Goal: Task Accomplishment & Management: Manage account settings

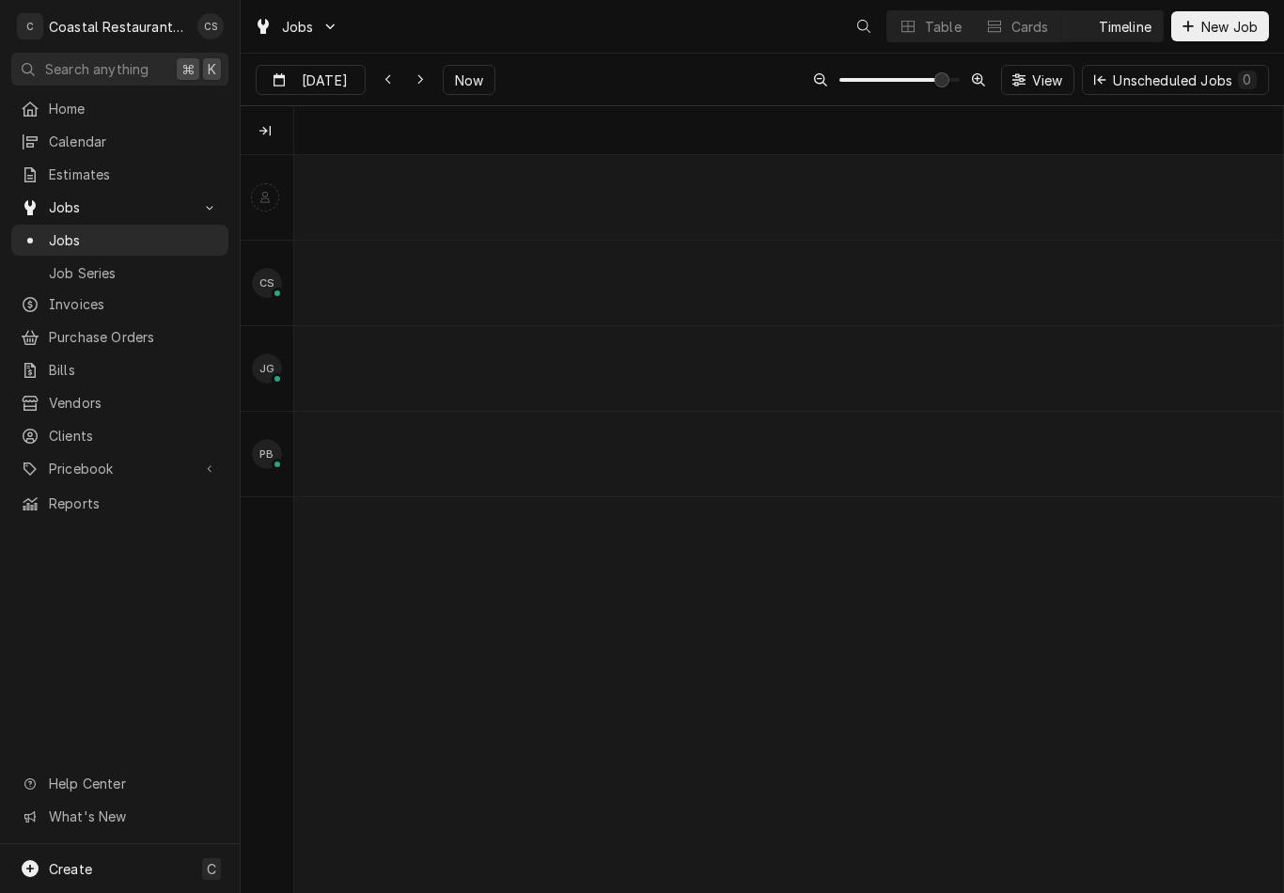
scroll to position [0, 19623]
click at [466, 72] on span "Now" at bounding box center [469, 80] width 36 height 20
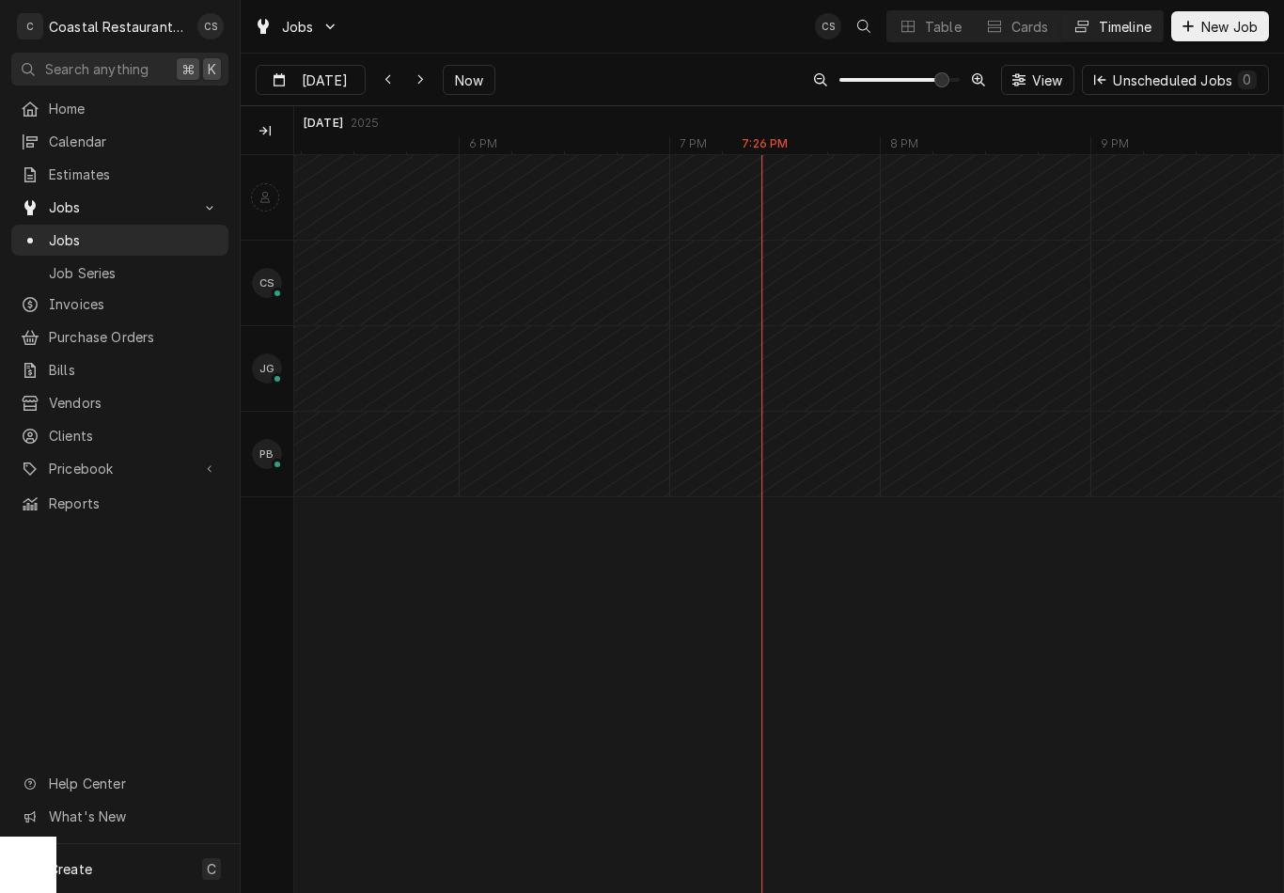
type input "Sep 4"
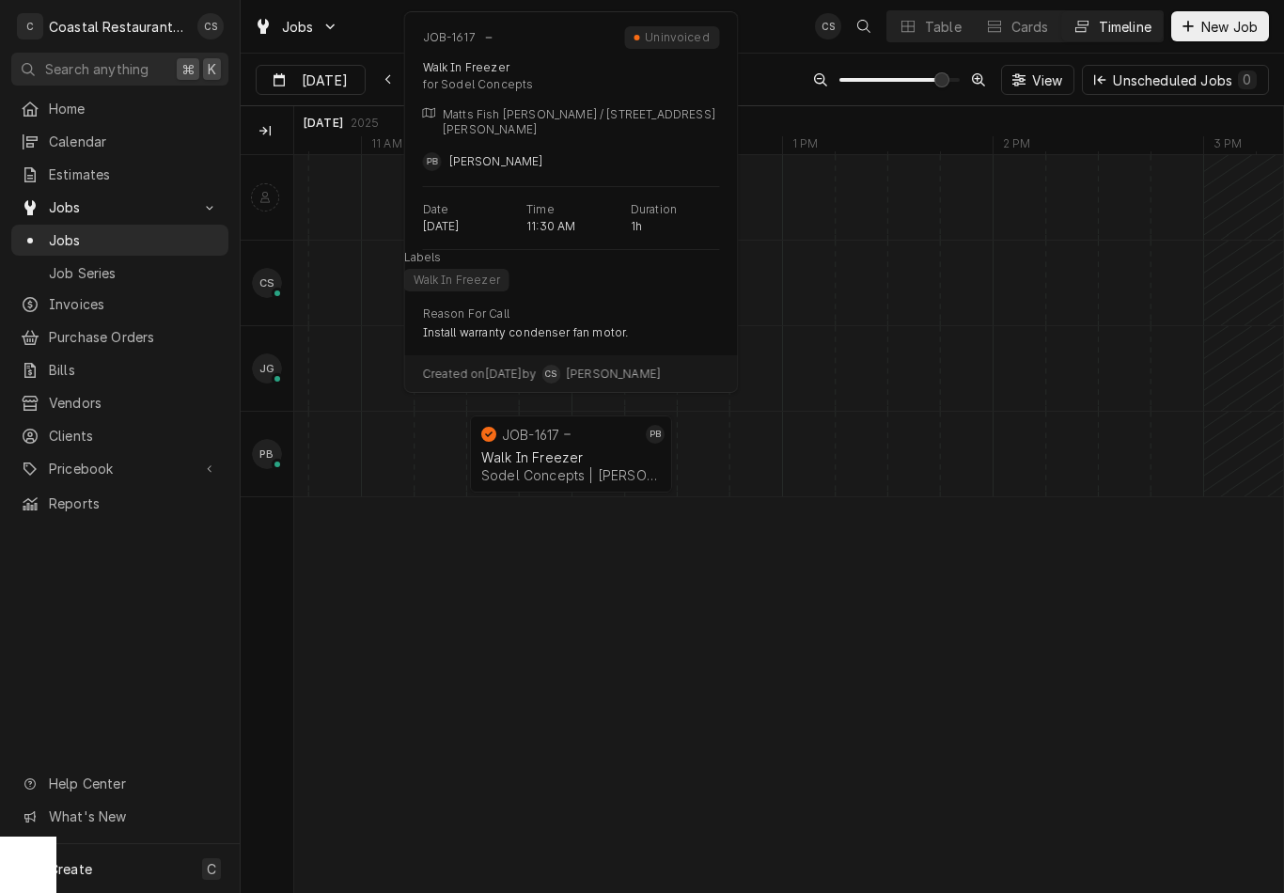
click at [571, 450] on div "Walk In Freezer" at bounding box center [571, 457] width 180 height 16
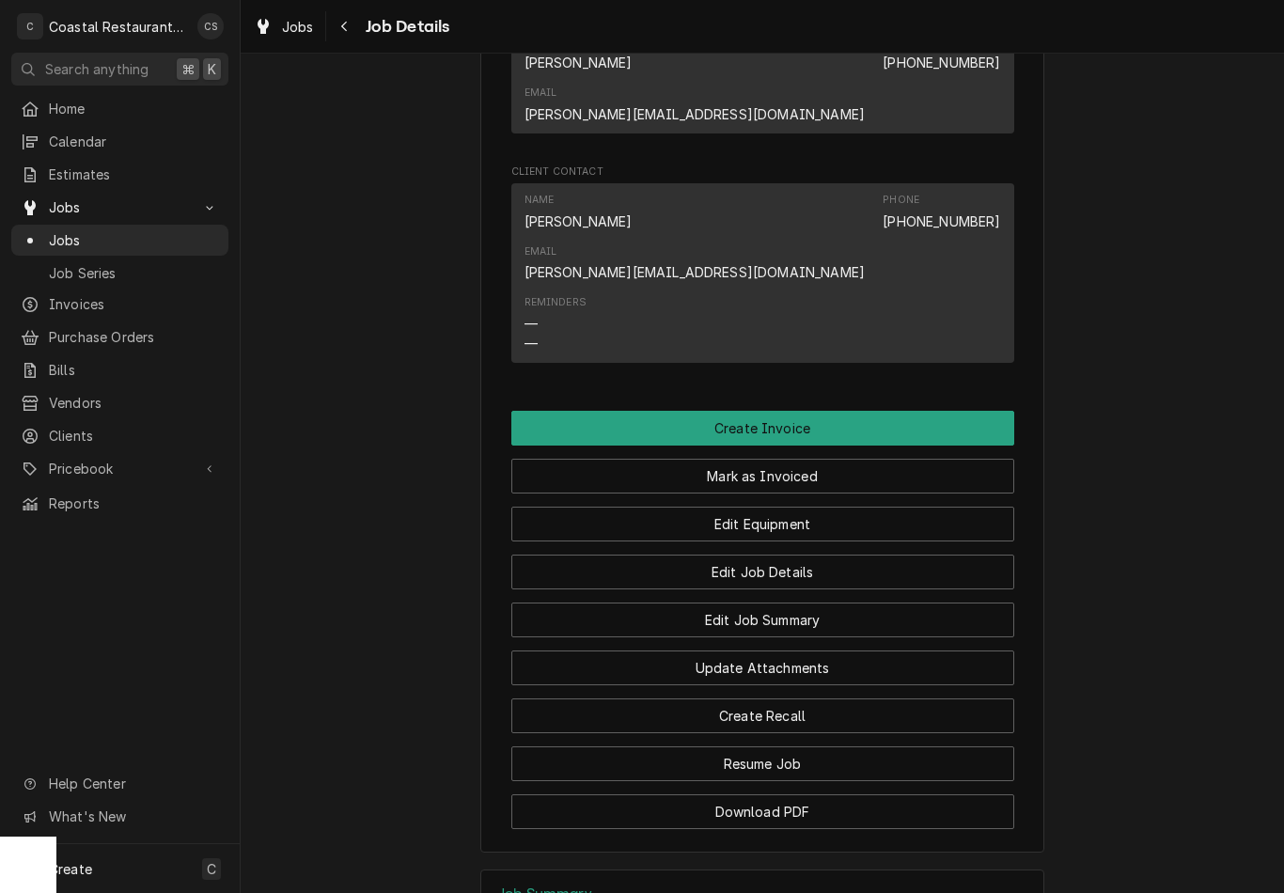
scroll to position [1440, 0]
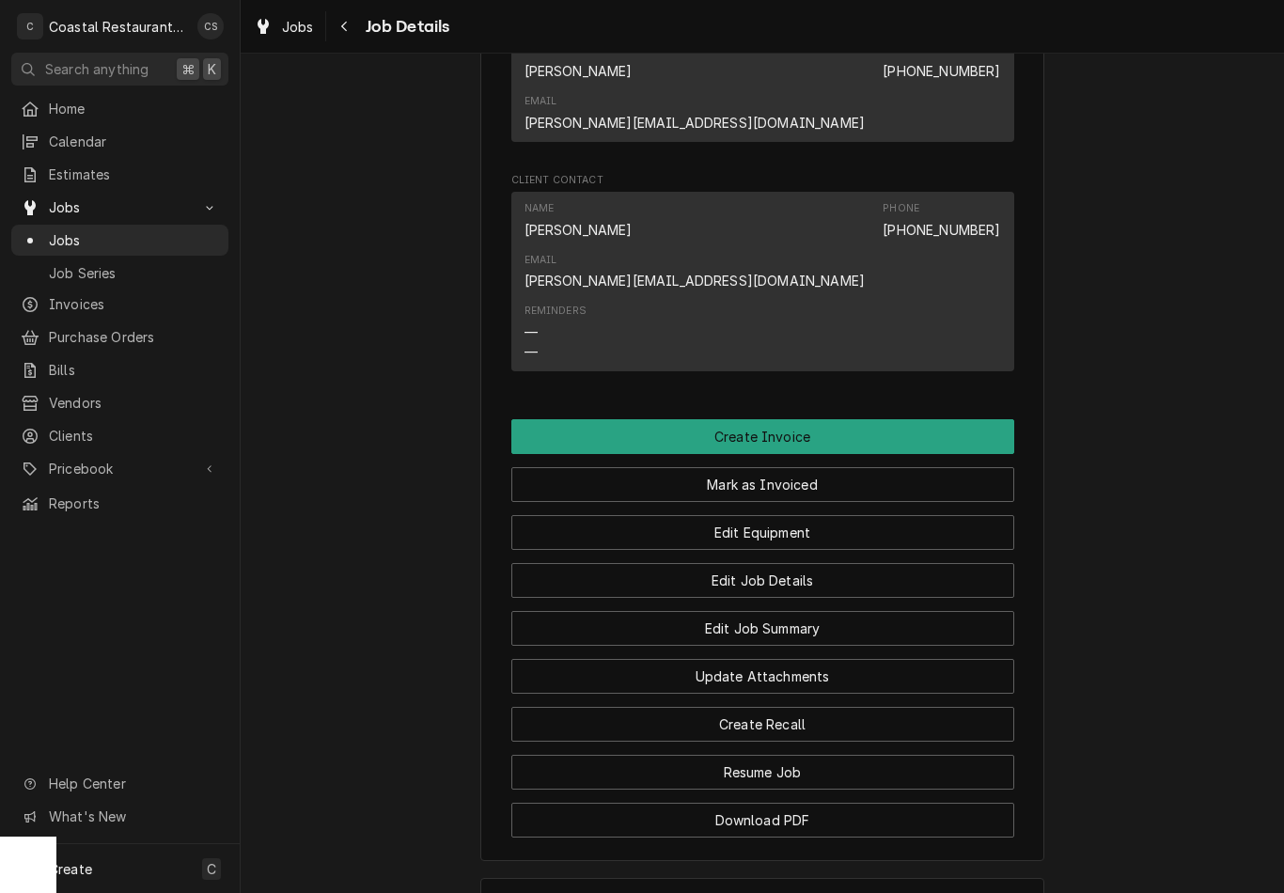
click at [837, 419] on button "Create Invoice" at bounding box center [762, 436] width 503 height 35
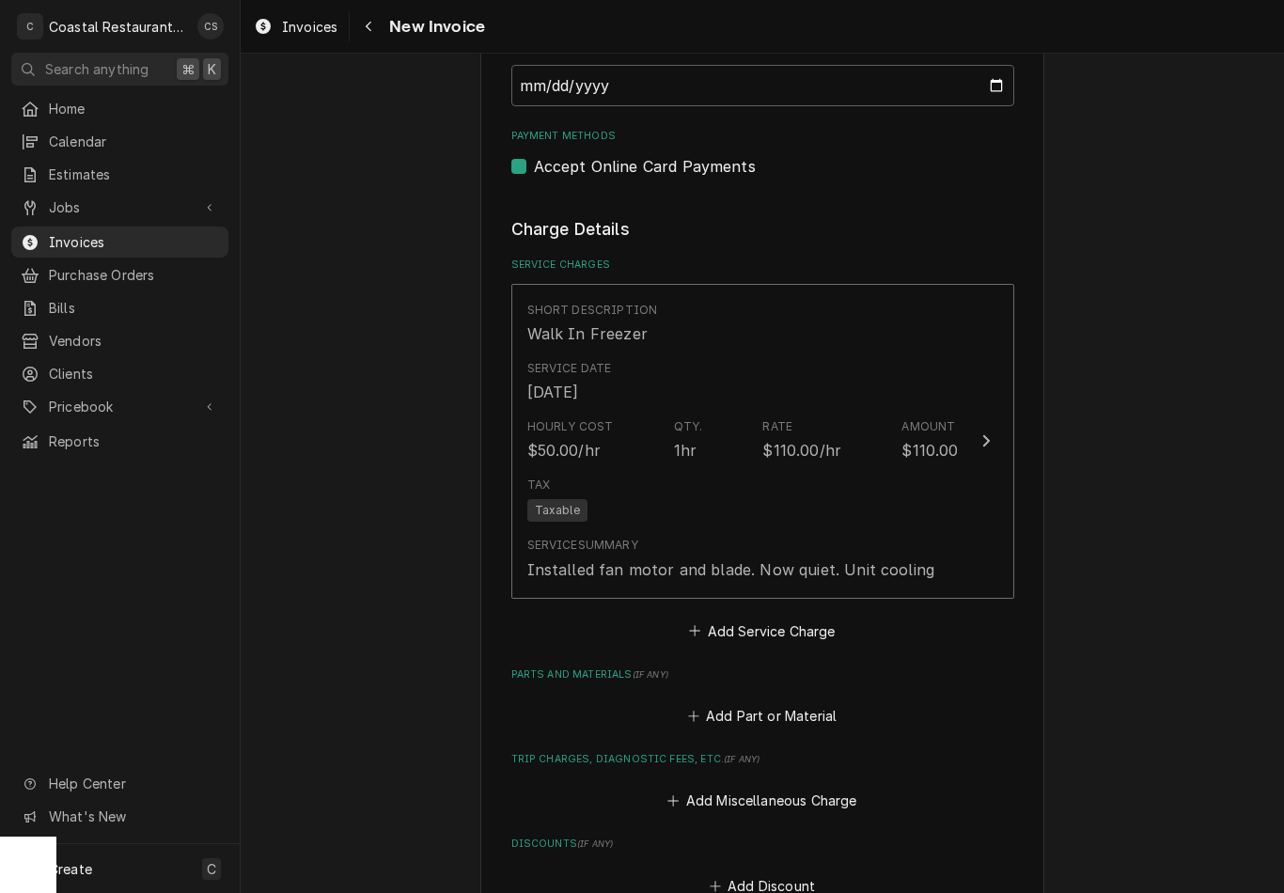
click at [726, 477] on div "Tax Taxable" at bounding box center [742, 499] width 431 height 60
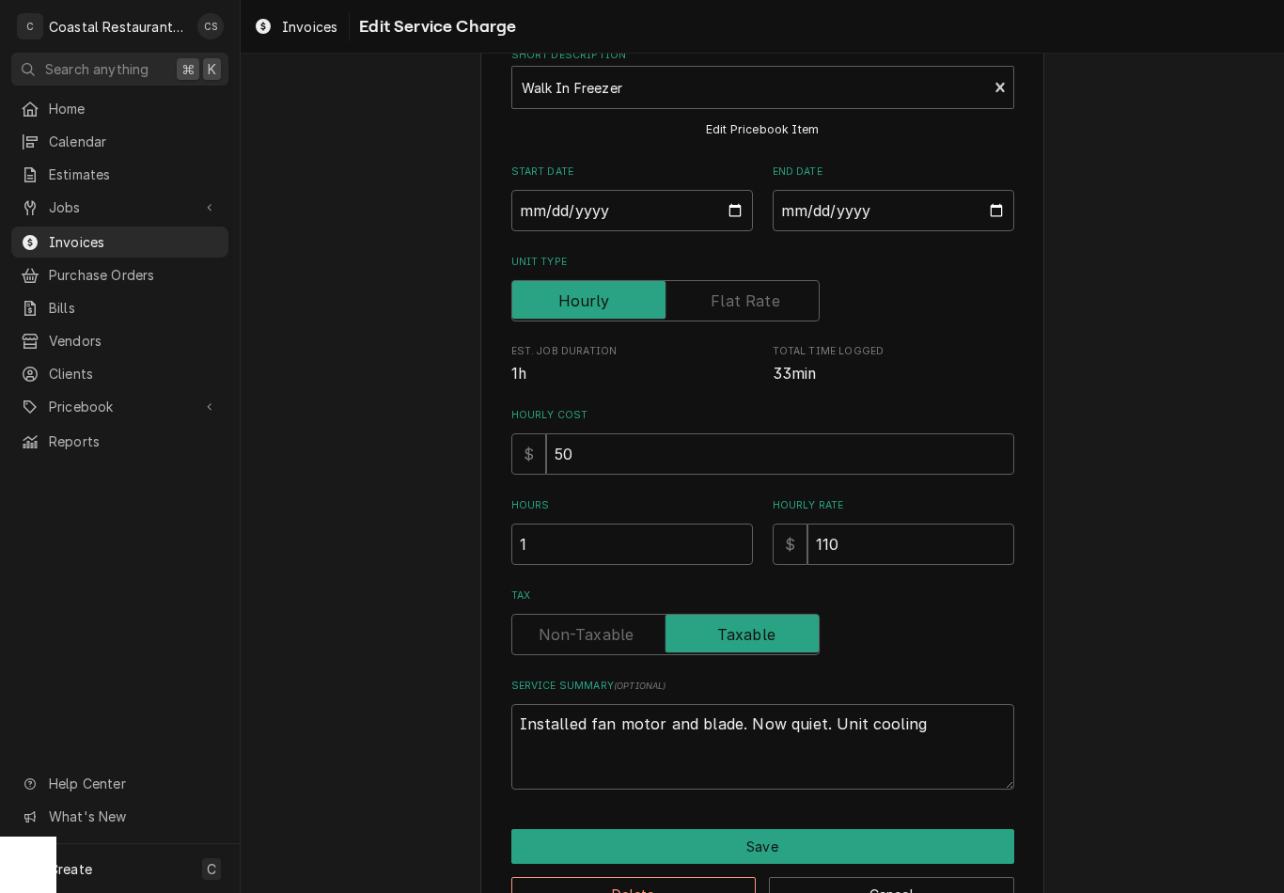
type textarea "x"
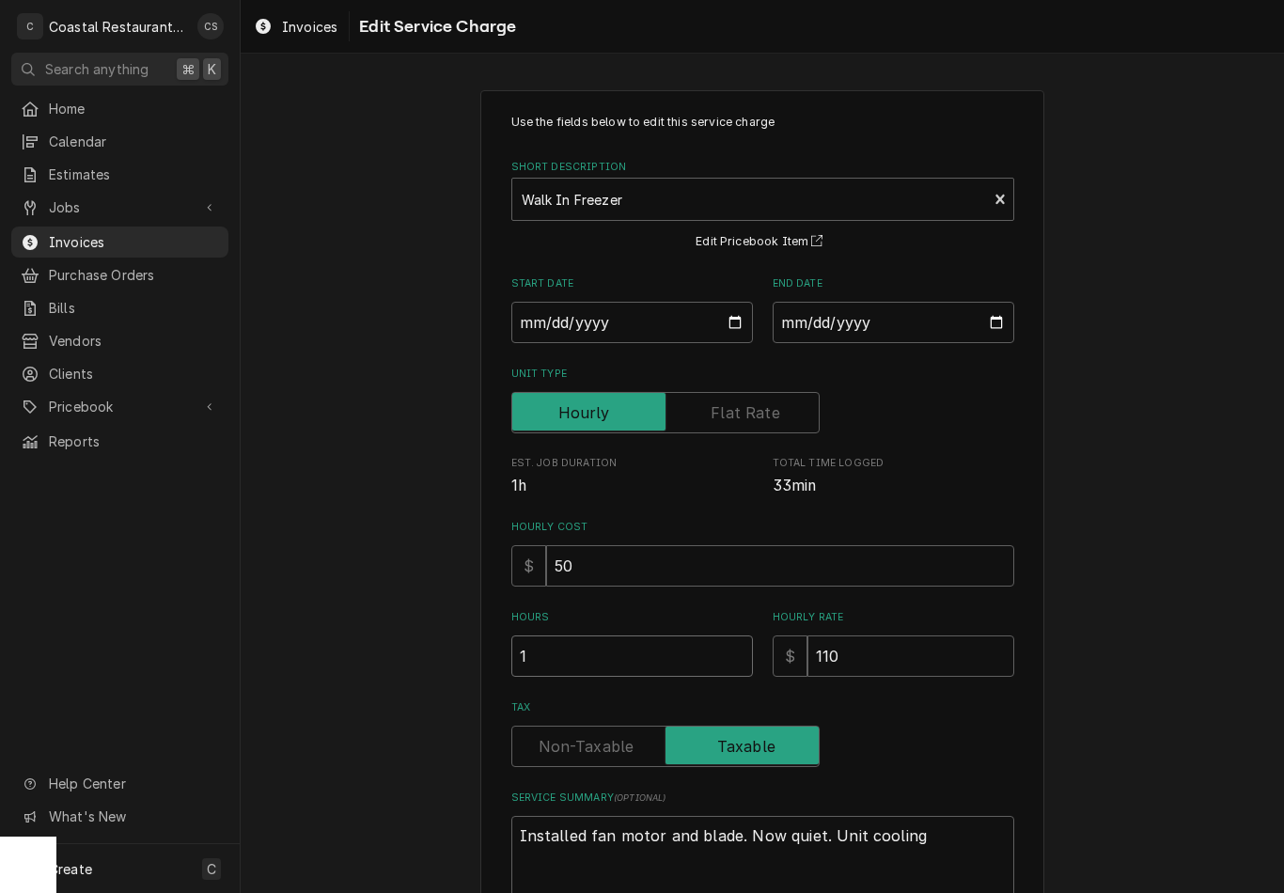
click at [569, 662] on input "1" at bounding box center [632, 655] width 242 height 41
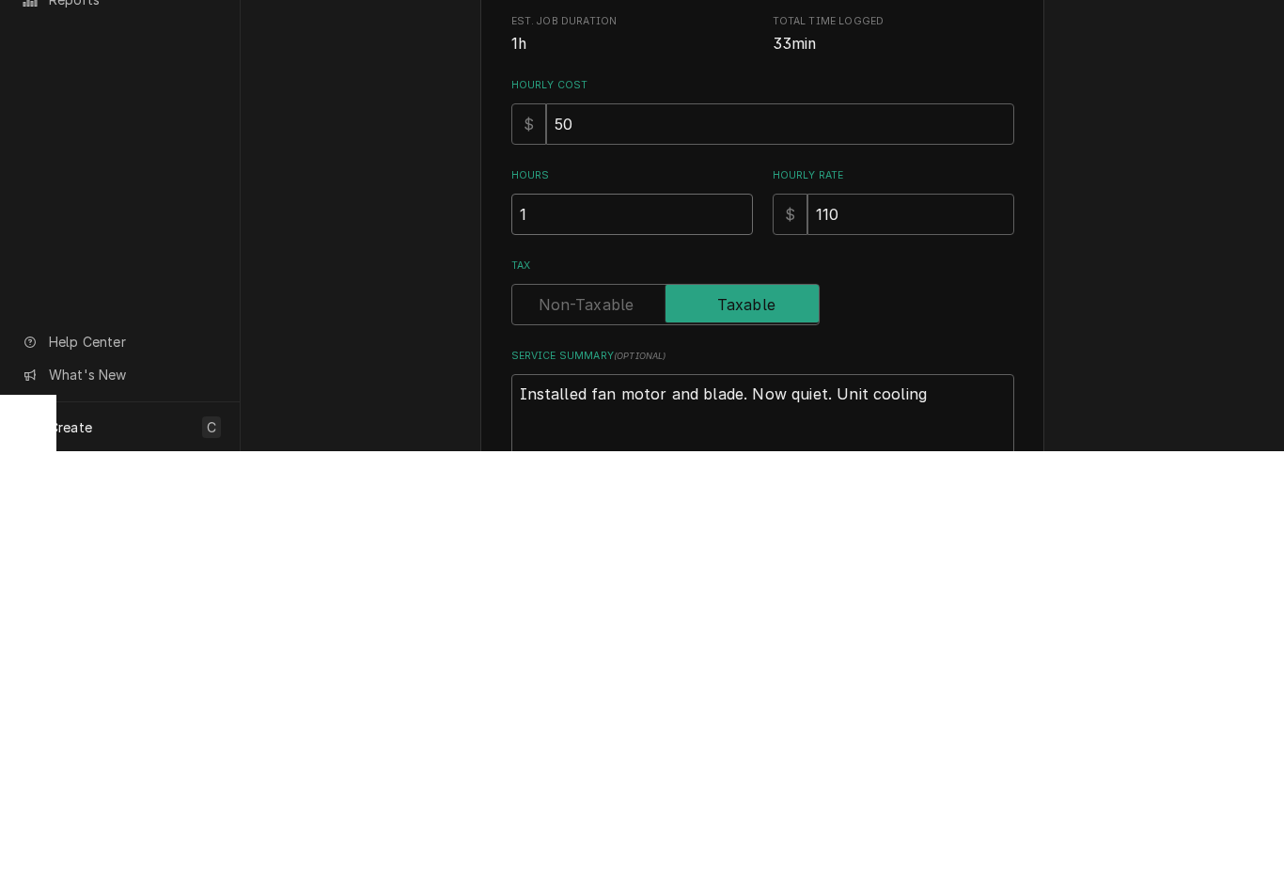
type textarea "x"
type input ".1"
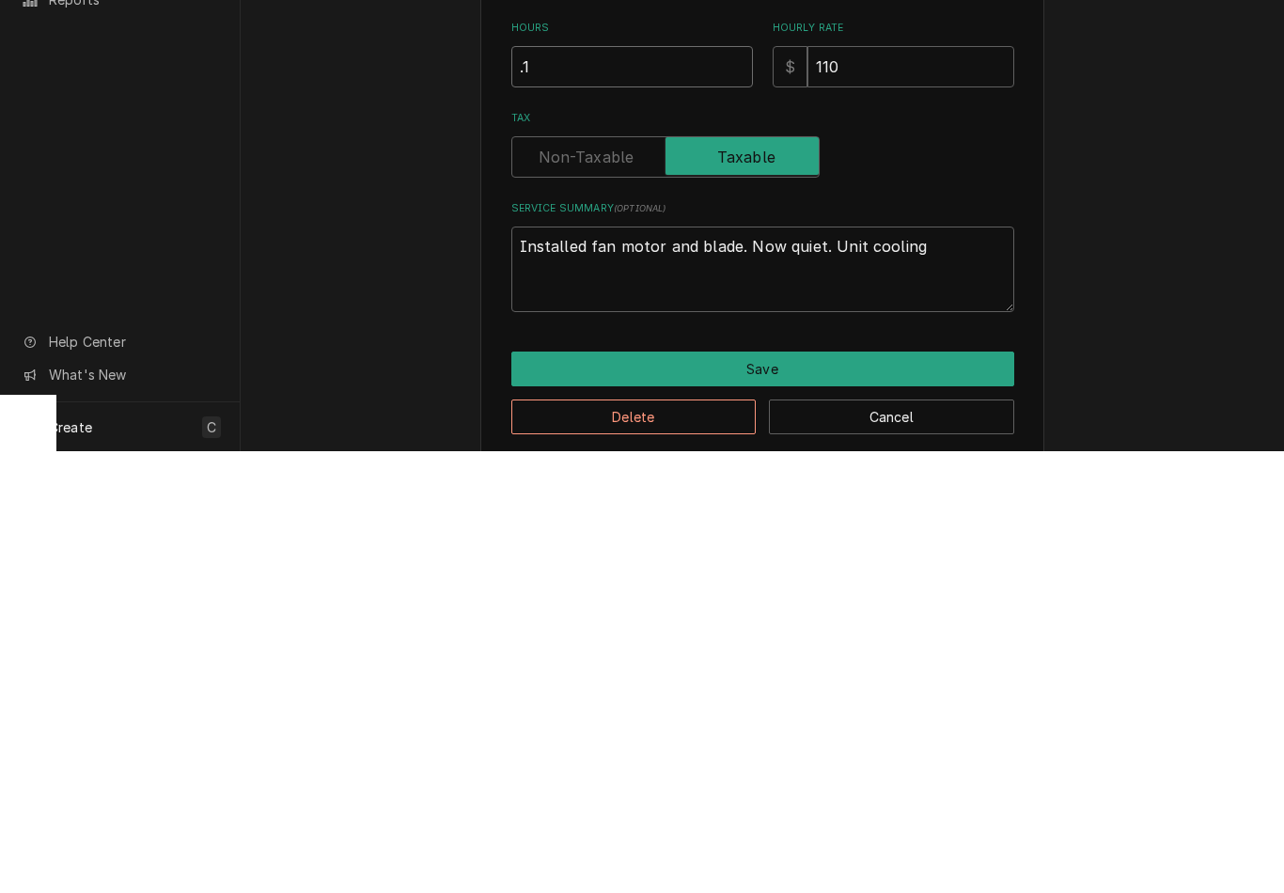
scroll to position [151, 0]
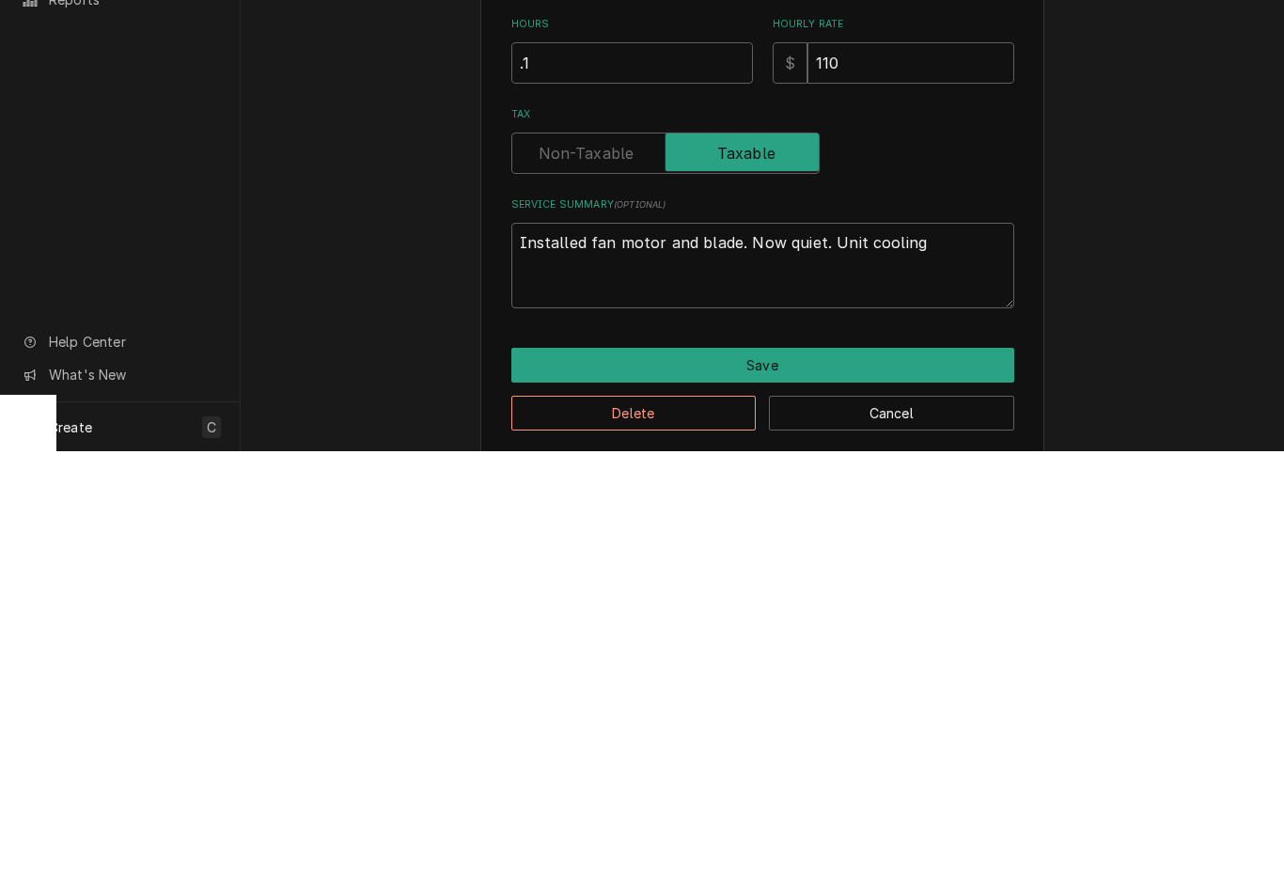
click at [822, 790] on button "Save" at bounding box center [762, 807] width 503 height 35
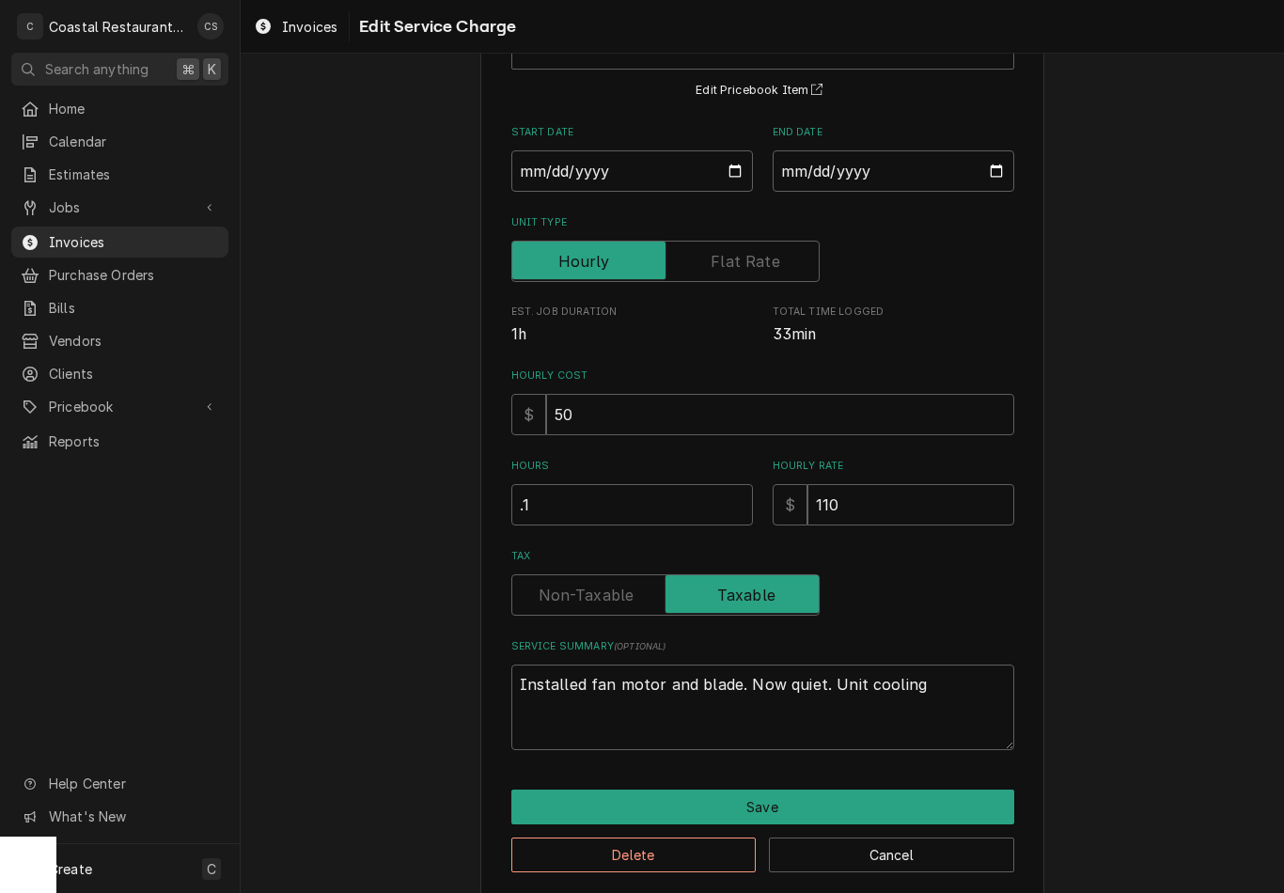
scroll to position [1385, 0]
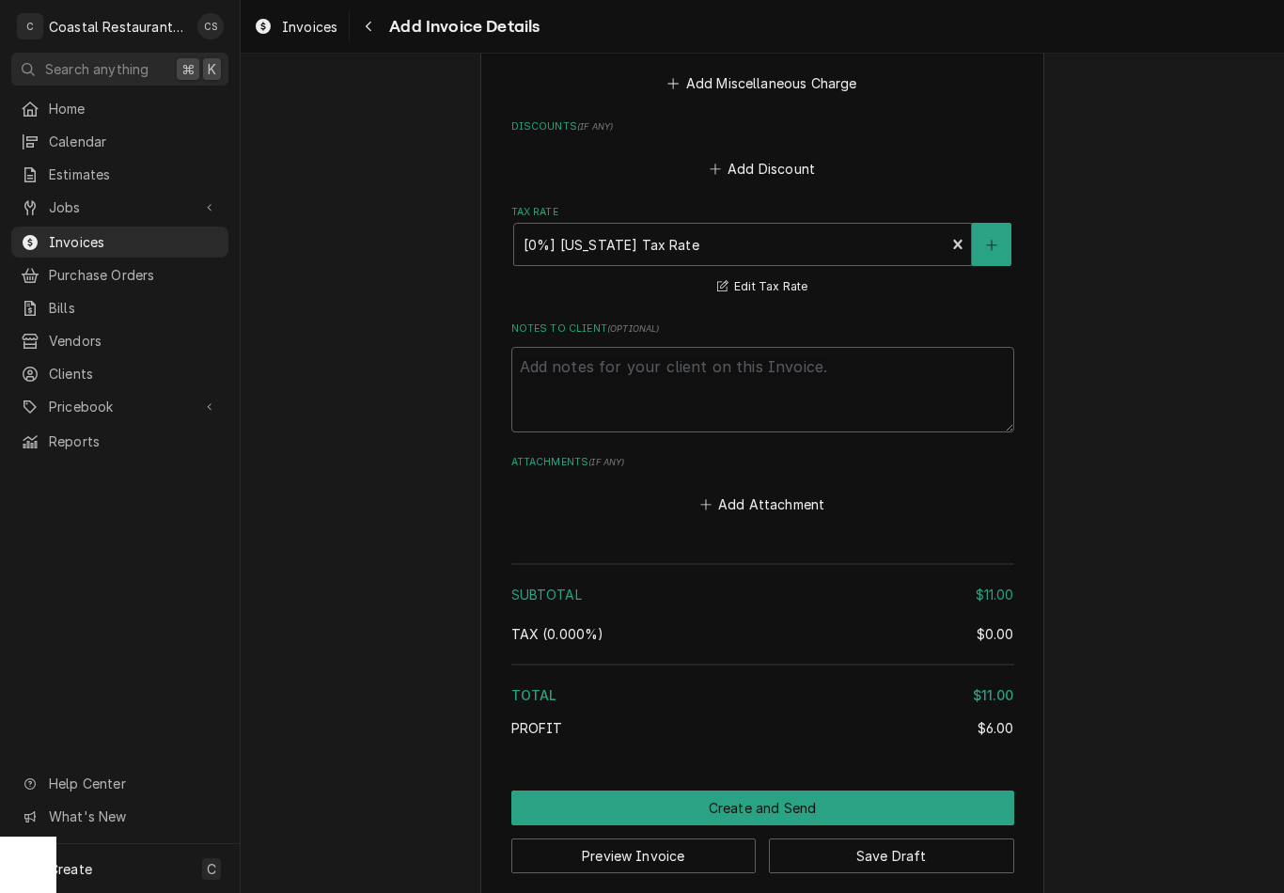
click at [869, 794] on button "Create and Send" at bounding box center [762, 808] width 503 height 35
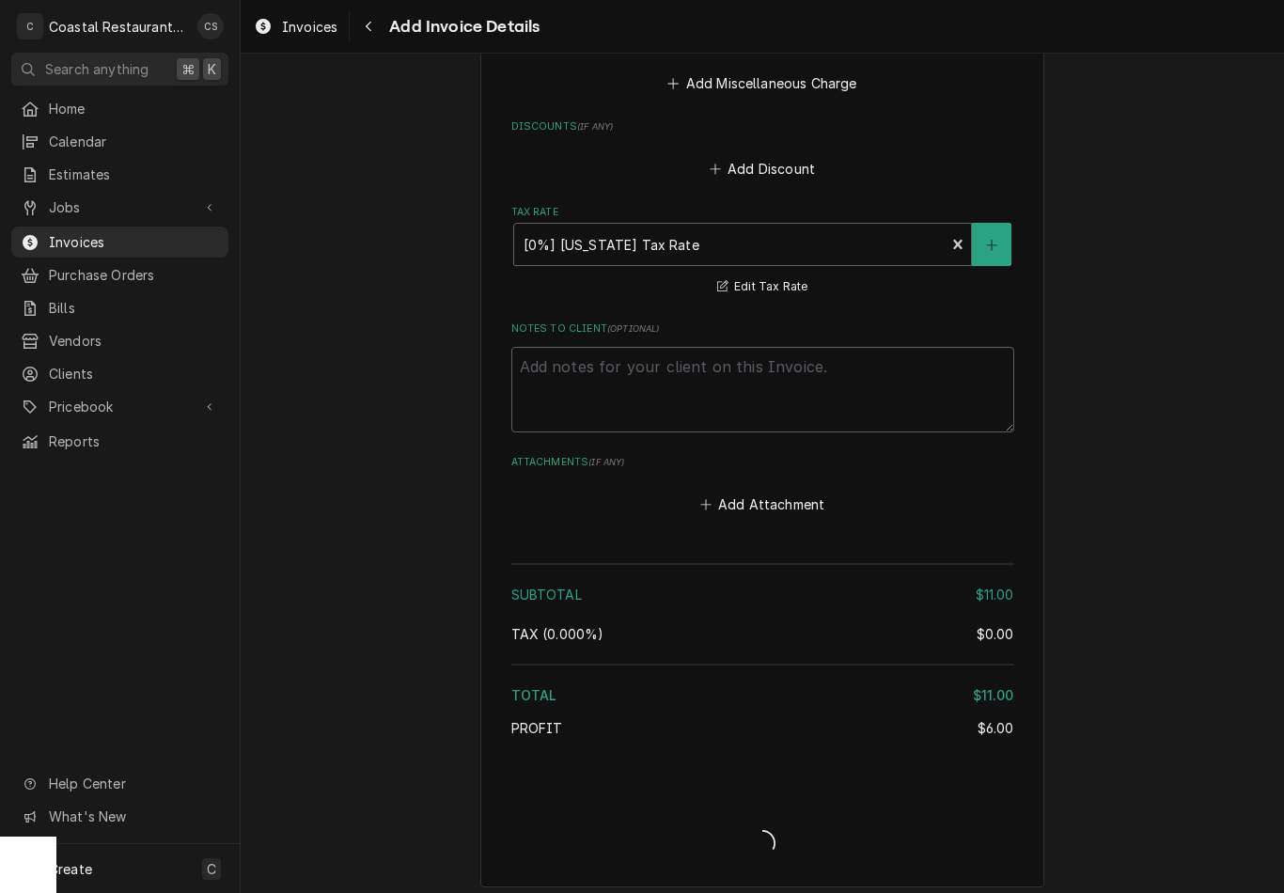
scroll to position [2100, 0]
type textarea "x"
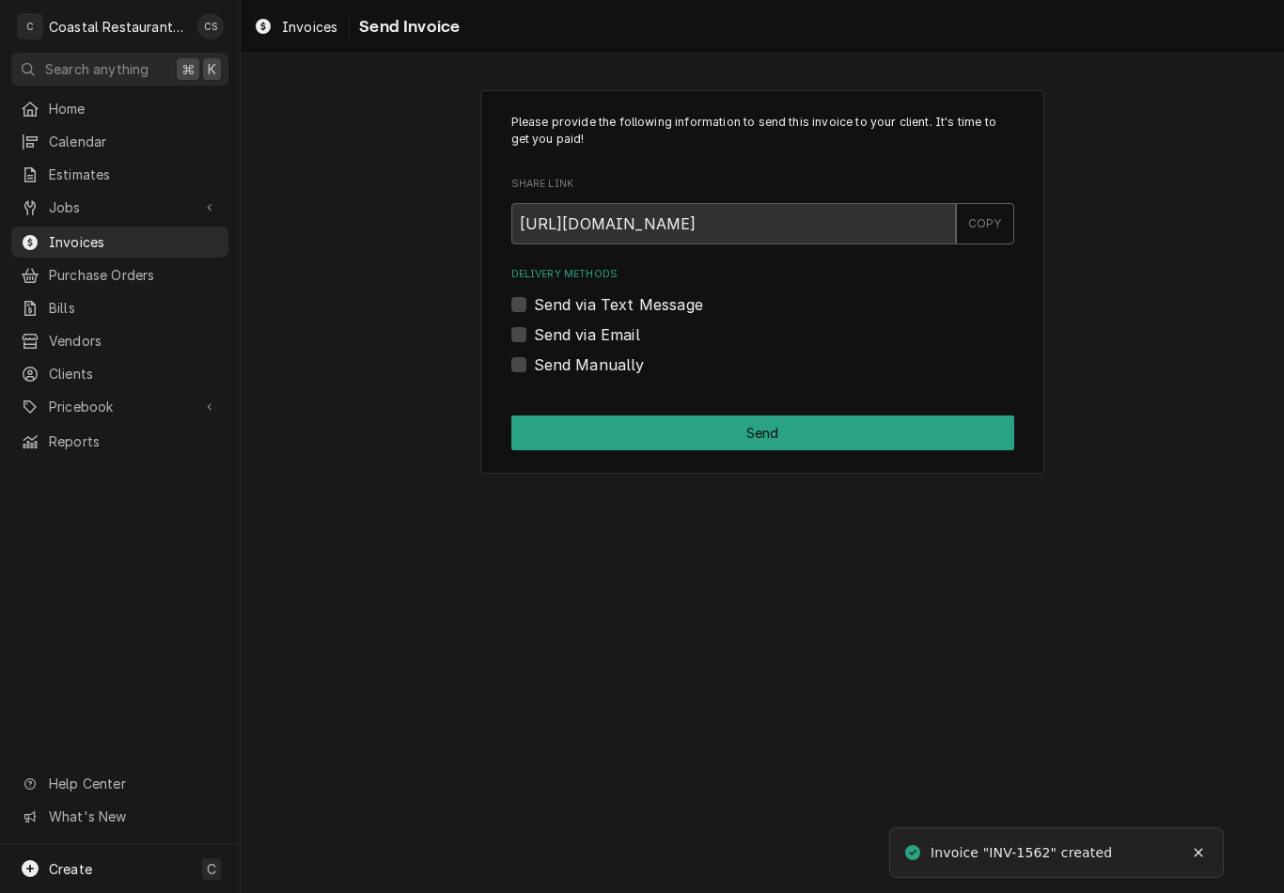
click at [534, 333] on label "Send via Email" at bounding box center [587, 334] width 106 height 23
click at [534, 333] on input "Send via Email" at bounding box center [785, 343] width 503 height 41
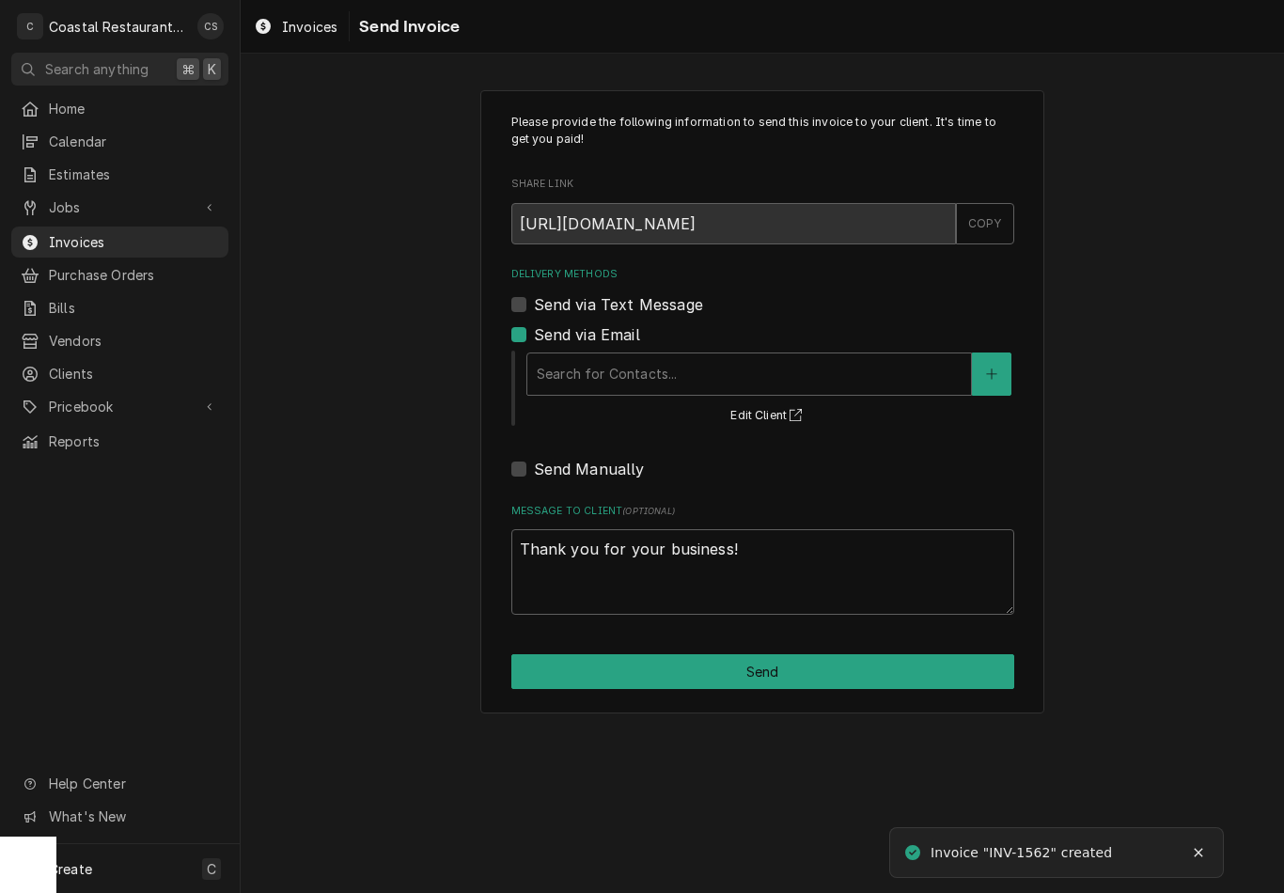
click at [534, 326] on label "Send via Email" at bounding box center [587, 334] width 106 height 23
click at [534, 326] on input "Send via Email" at bounding box center [785, 343] width 503 height 41
checkbox input "false"
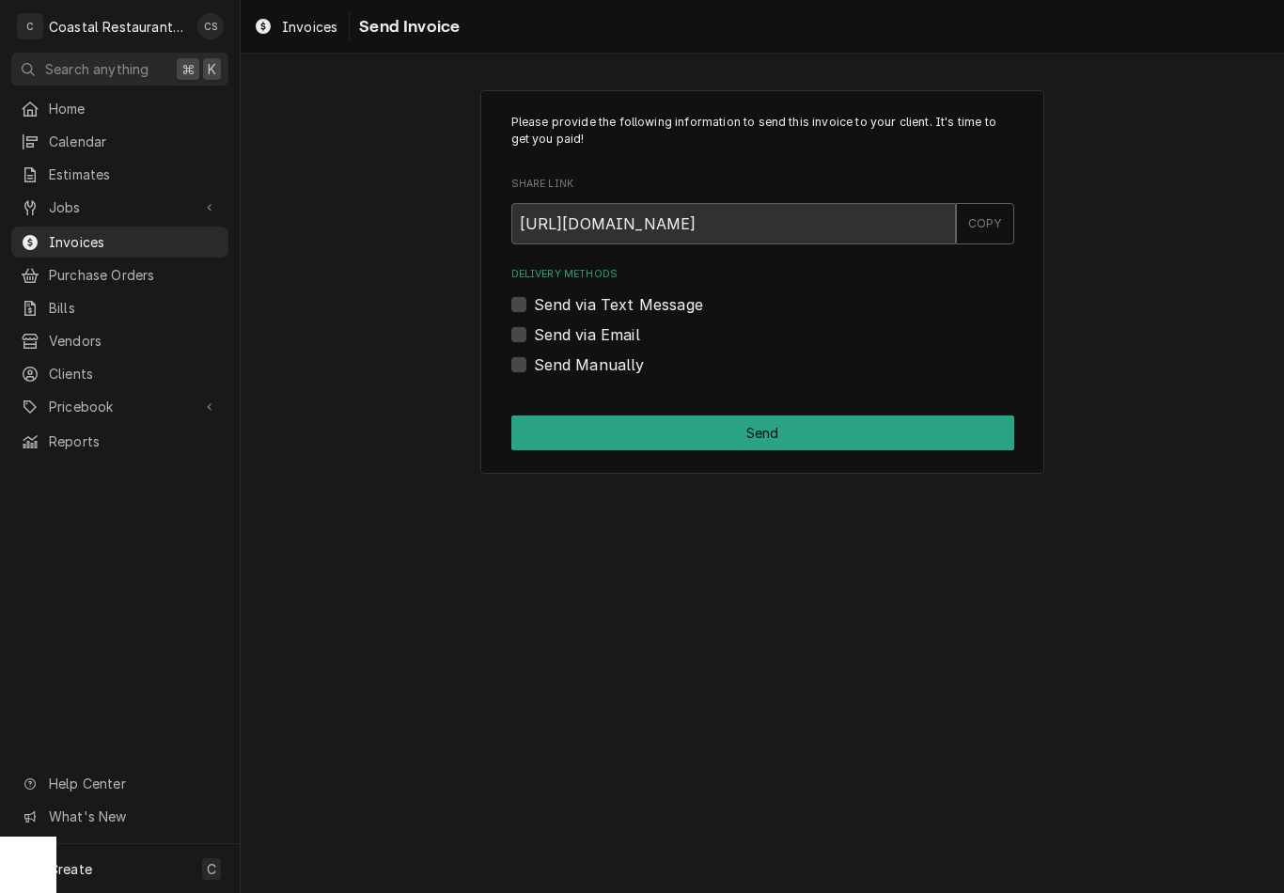
click at [534, 359] on label "Send Manually" at bounding box center [589, 364] width 111 height 23
click at [534, 359] on input "Send Manually" at bounding box center [785, 373] width 503 height 41
checkbox input "true"
click at [628, 431] on button "Send" at bounding box center [762, 432] width 503 height 35
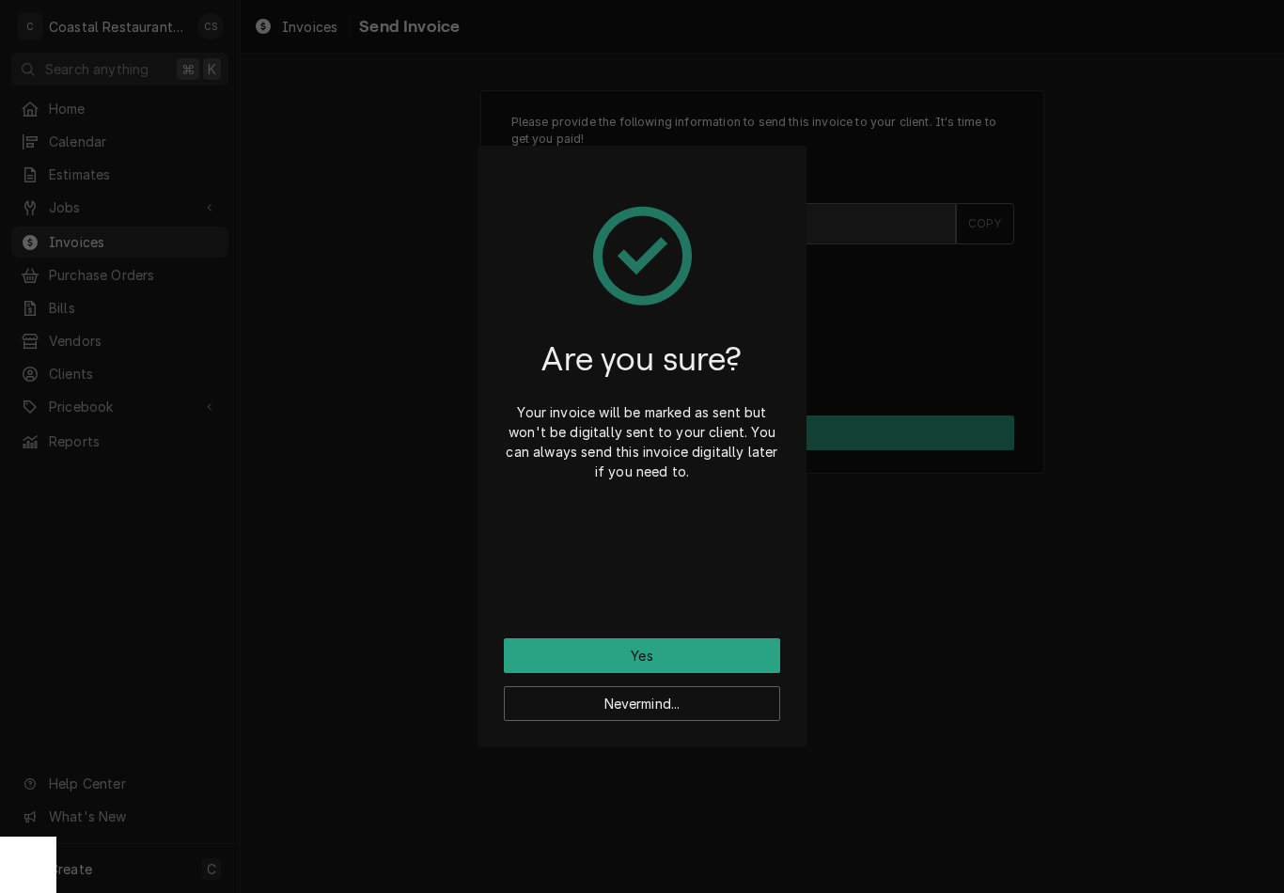
click at [695, 661] on button "Yes" at bounding box center [642, 655] width 276 height 35
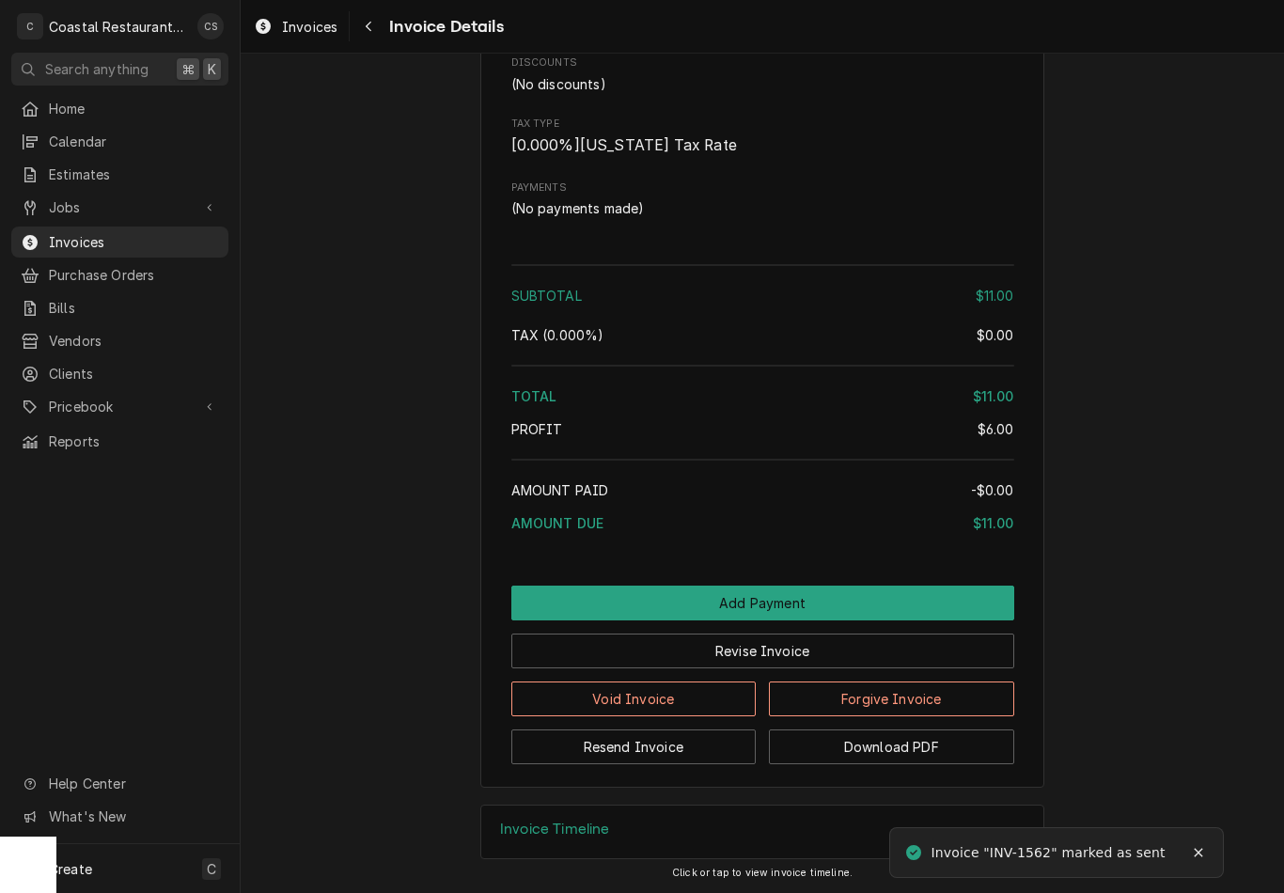
scroll to position [1464, 0]
click at [928, 700] on button "Forgive Invoice" at bounding box center [891, 698] width 245 height 35
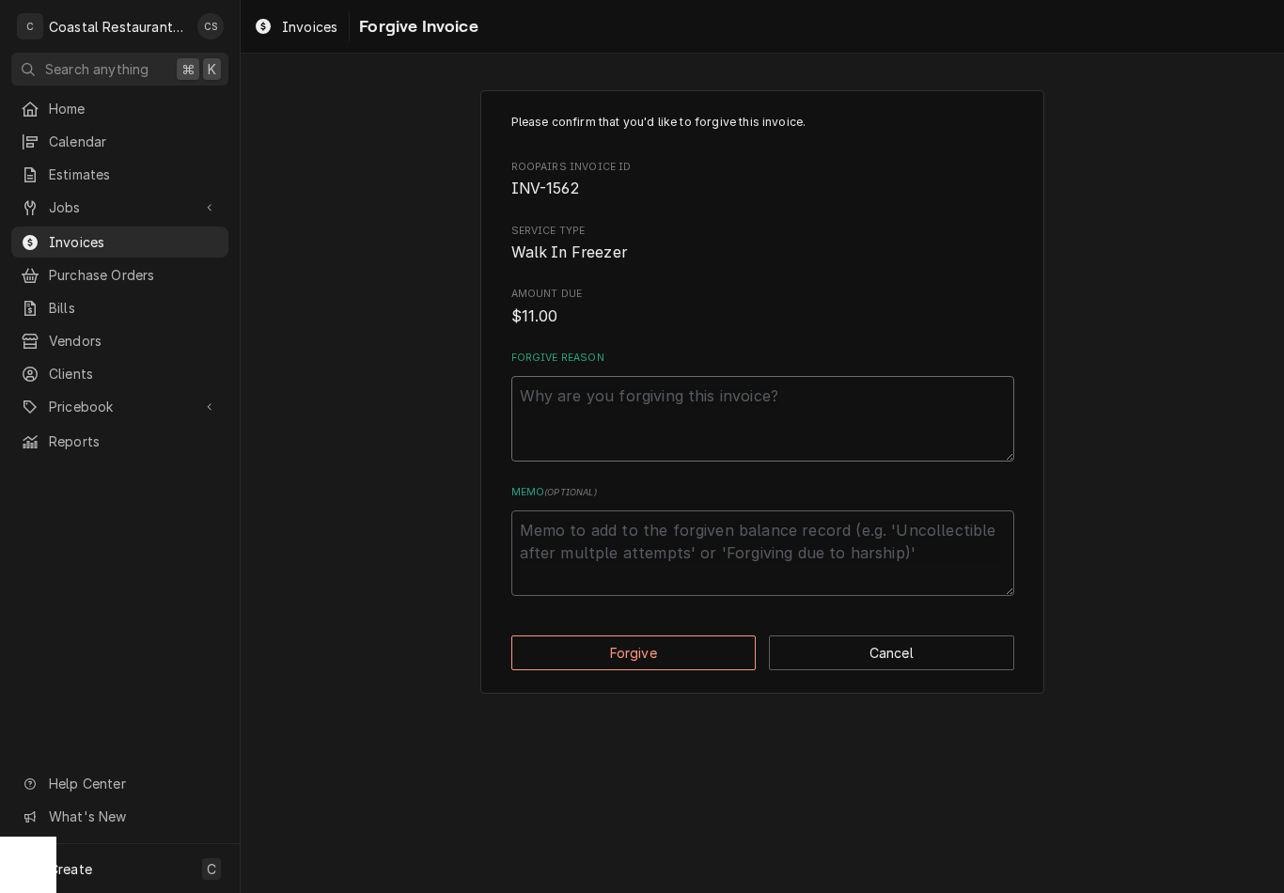
click at [613, 376] on textarea "Forgive Reason" at bounding box center [762, 419] width 503 height 86
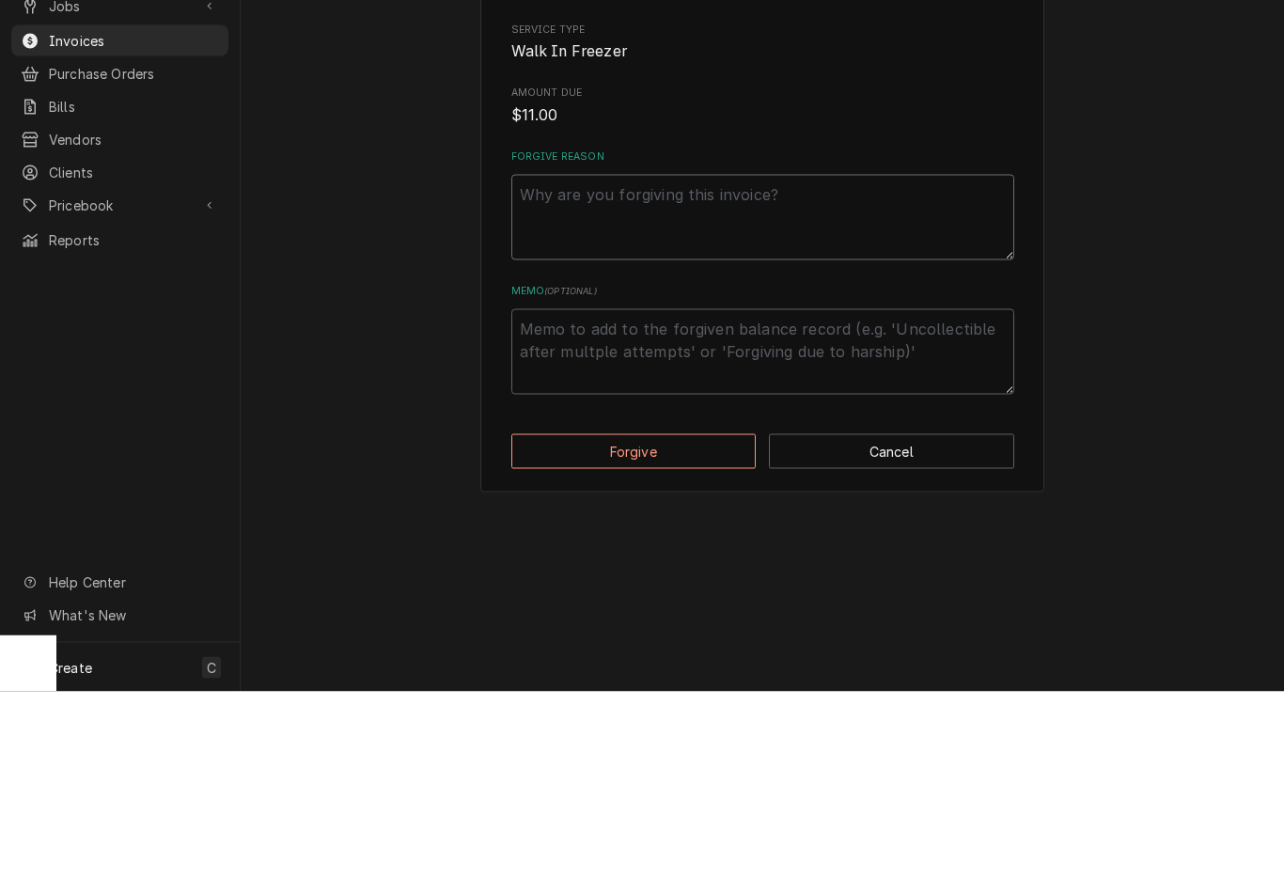
type textarea "x"
type textarea "Wa"
type textarea "x"
type textarea "War"
type textarea "x"
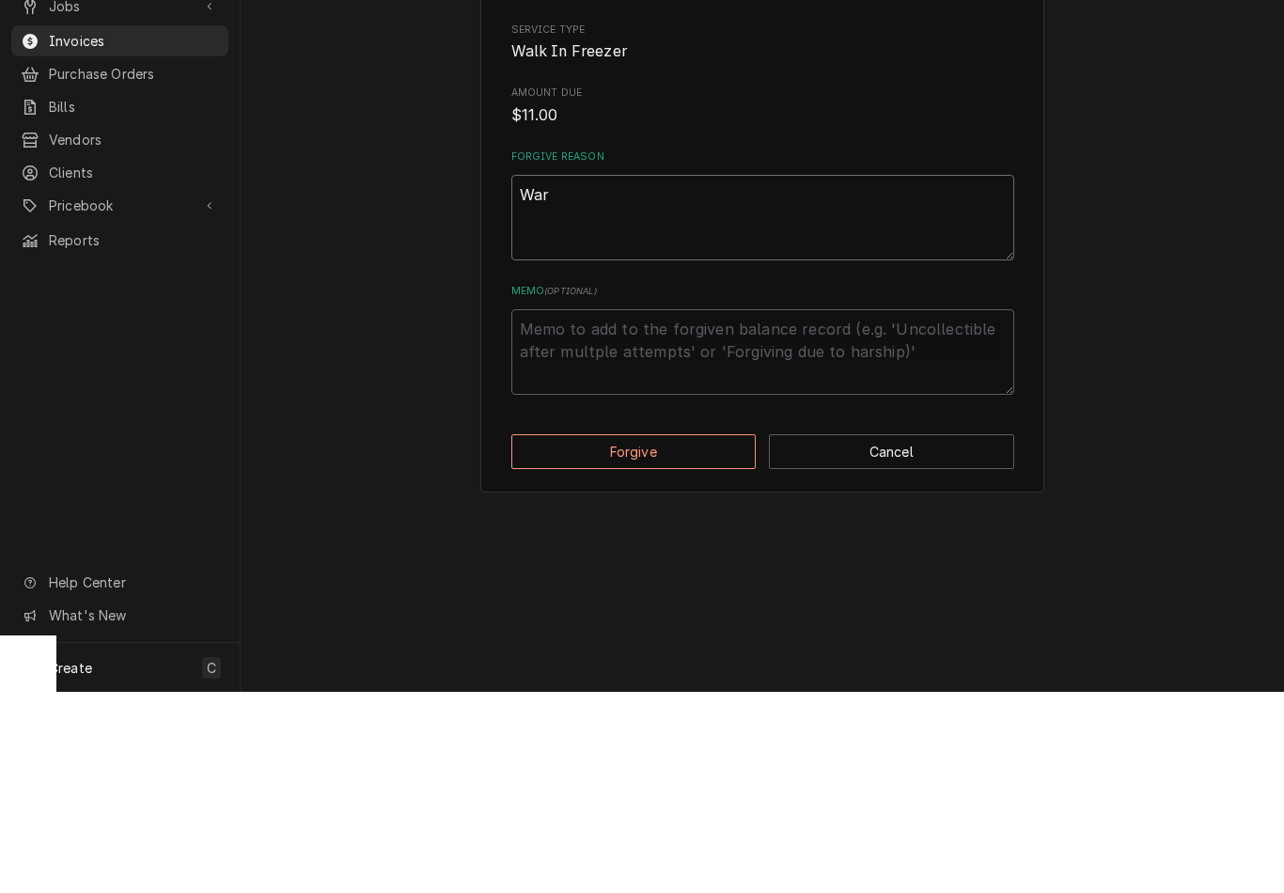
type textarea "Warr"
type textarea "x"
type textarea "Warra"
type textarea "x"
type textarea "Warran"
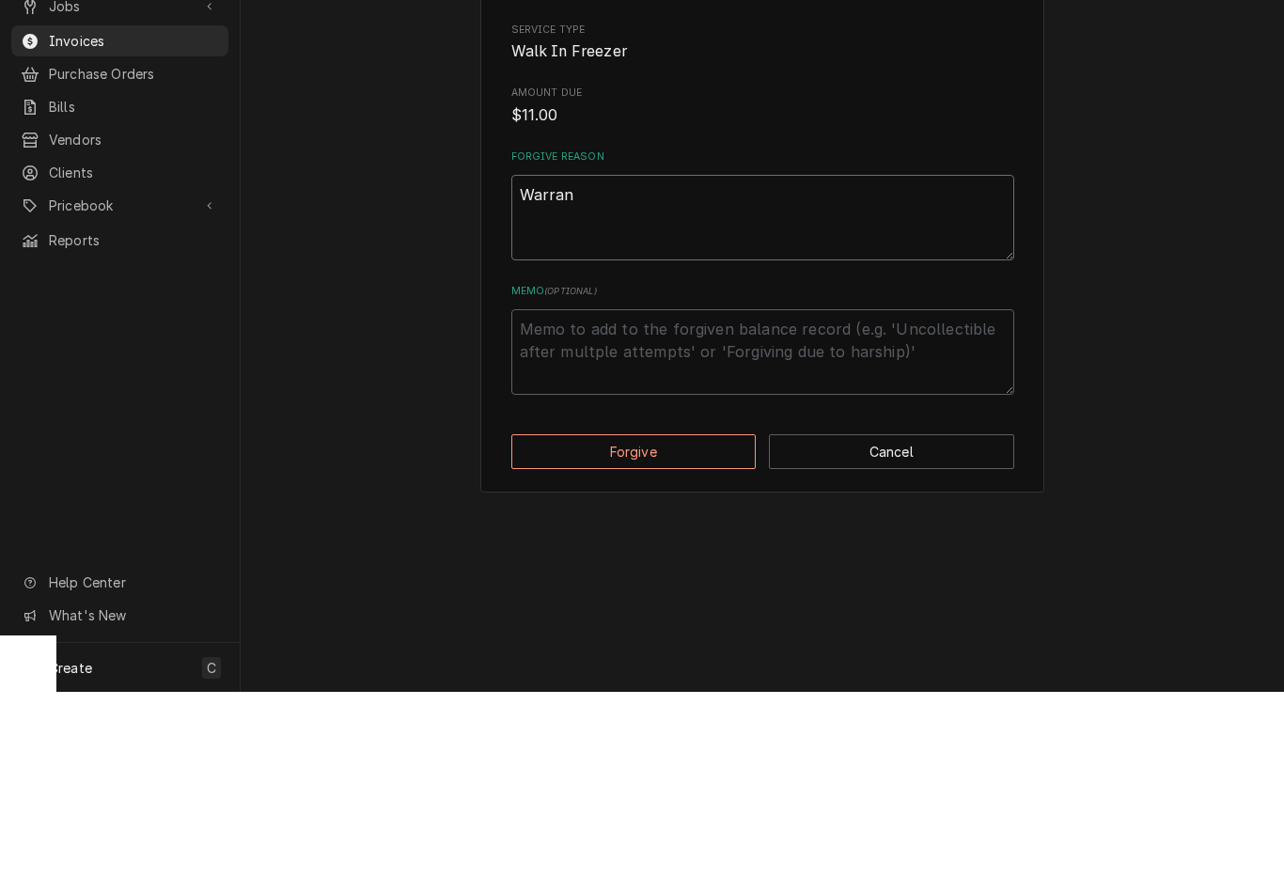
type textarea "x"
type textarea "Warrant"
type textarea "x"
type textarea "Warranty"
type textarea "x"
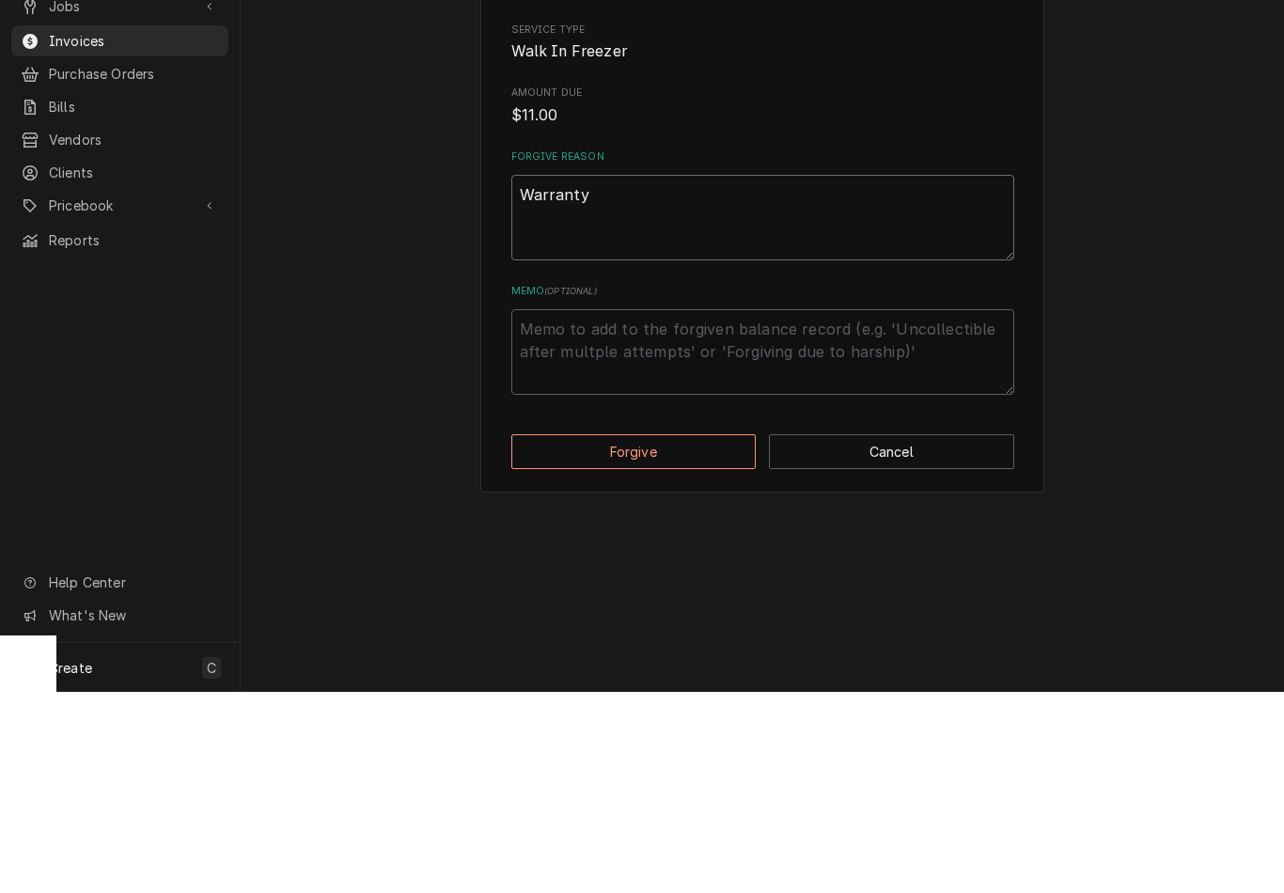
type textarea "Warrant"
type textarea "x"
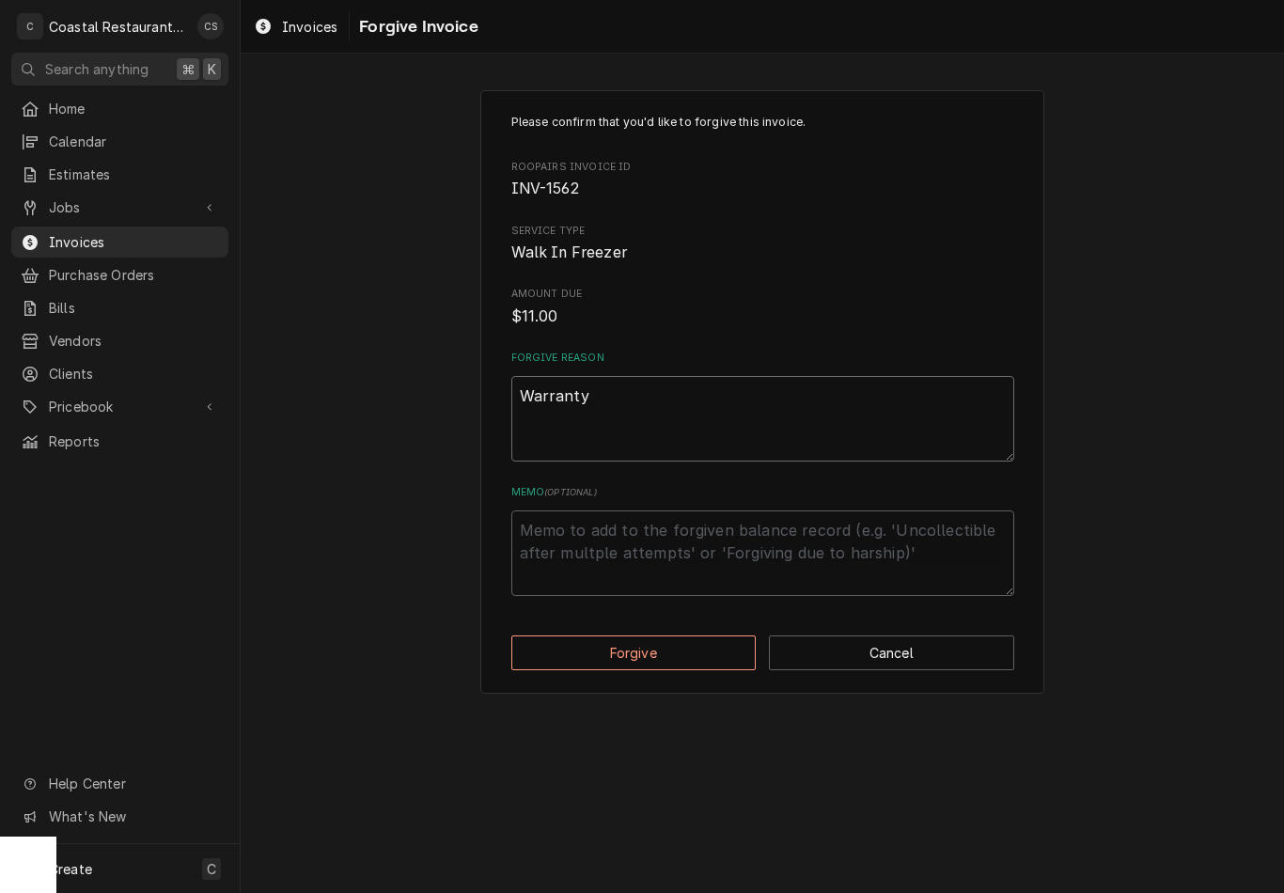
type textarea "Warranty"
click at [676, 636] on button "Forgive" at bounding box center [633, 652] width 245 height 35
type textarea "x"
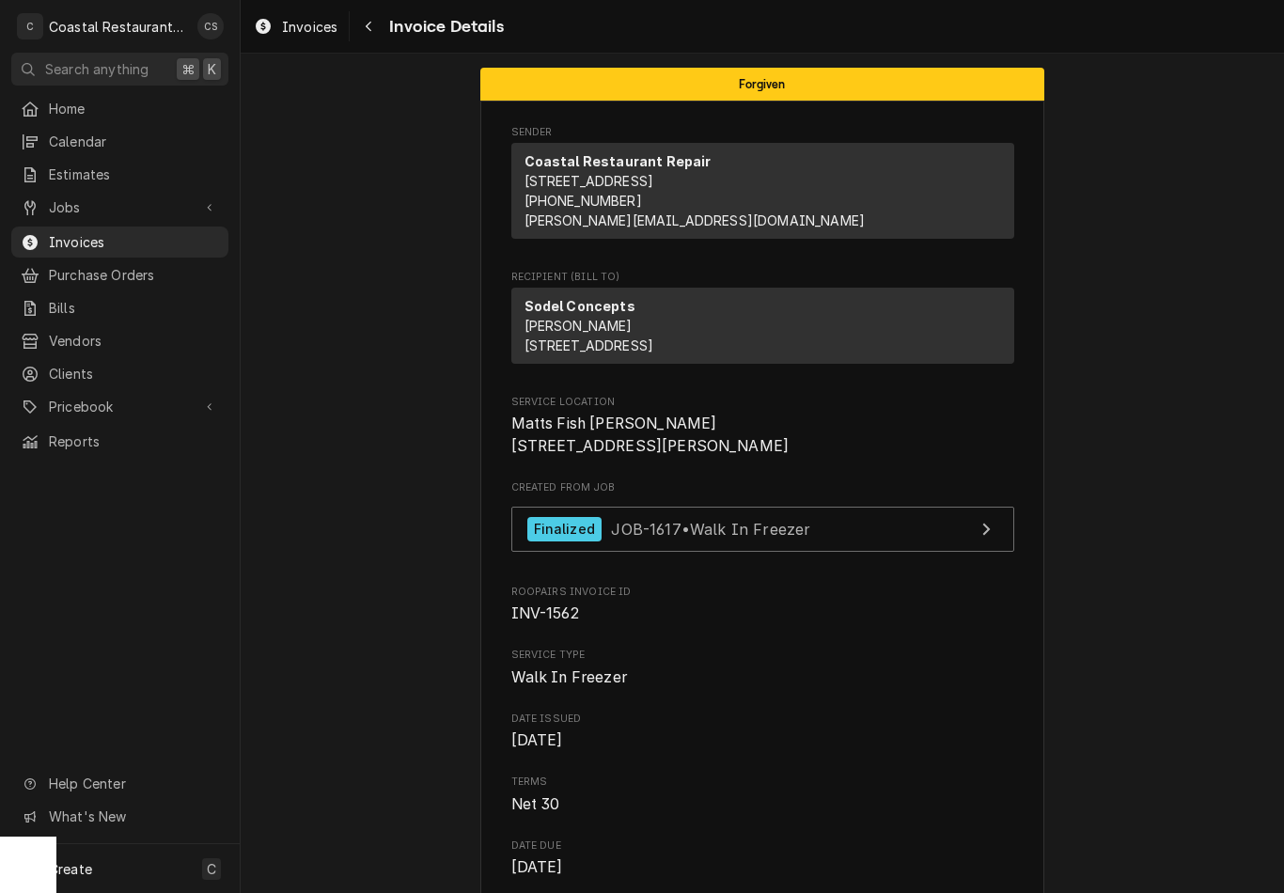
click at [375, 32] on div "Navigate back" at bounding box center [368, 26] width 19 height 19
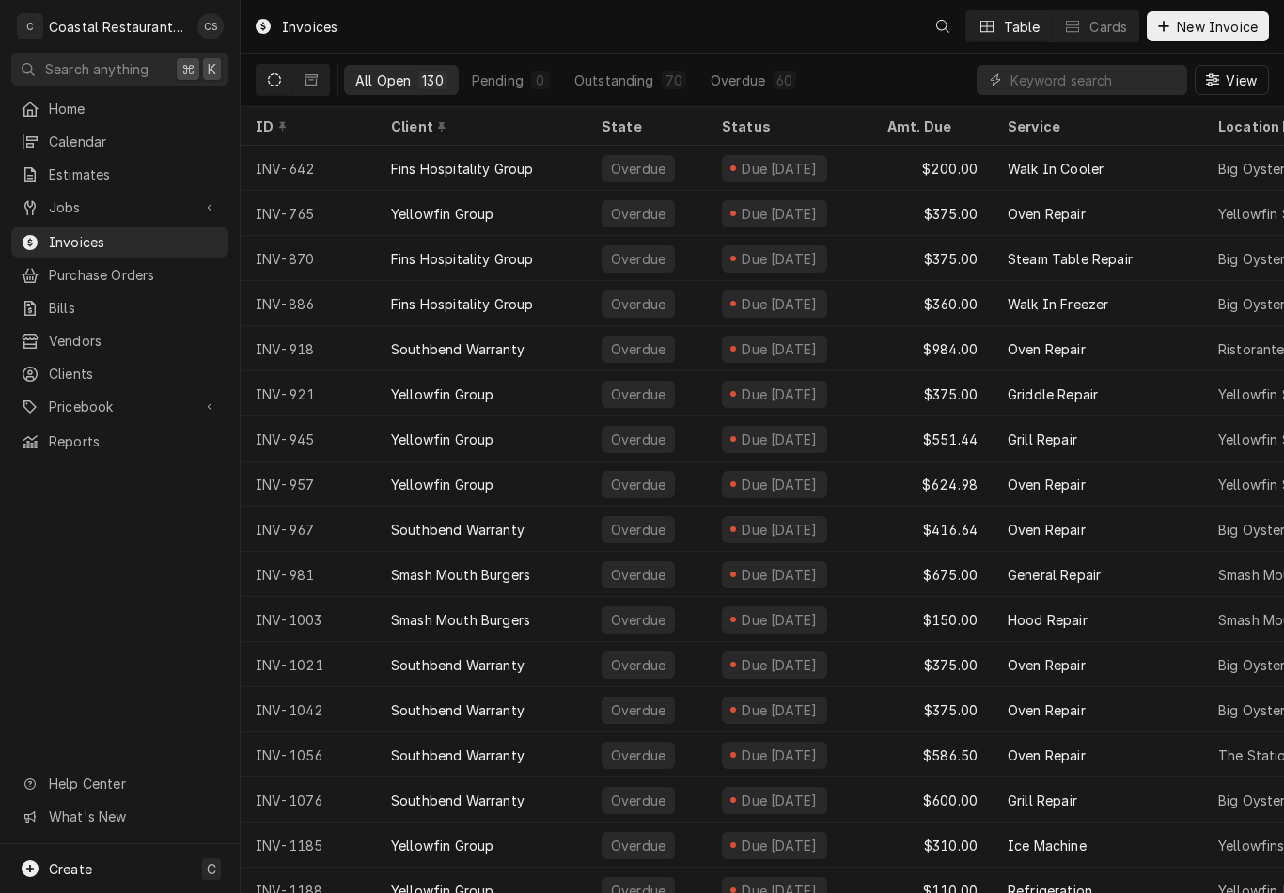
click at [121, 205] on span "Jobs" at bounding box center [120, 207] width 142 height 20
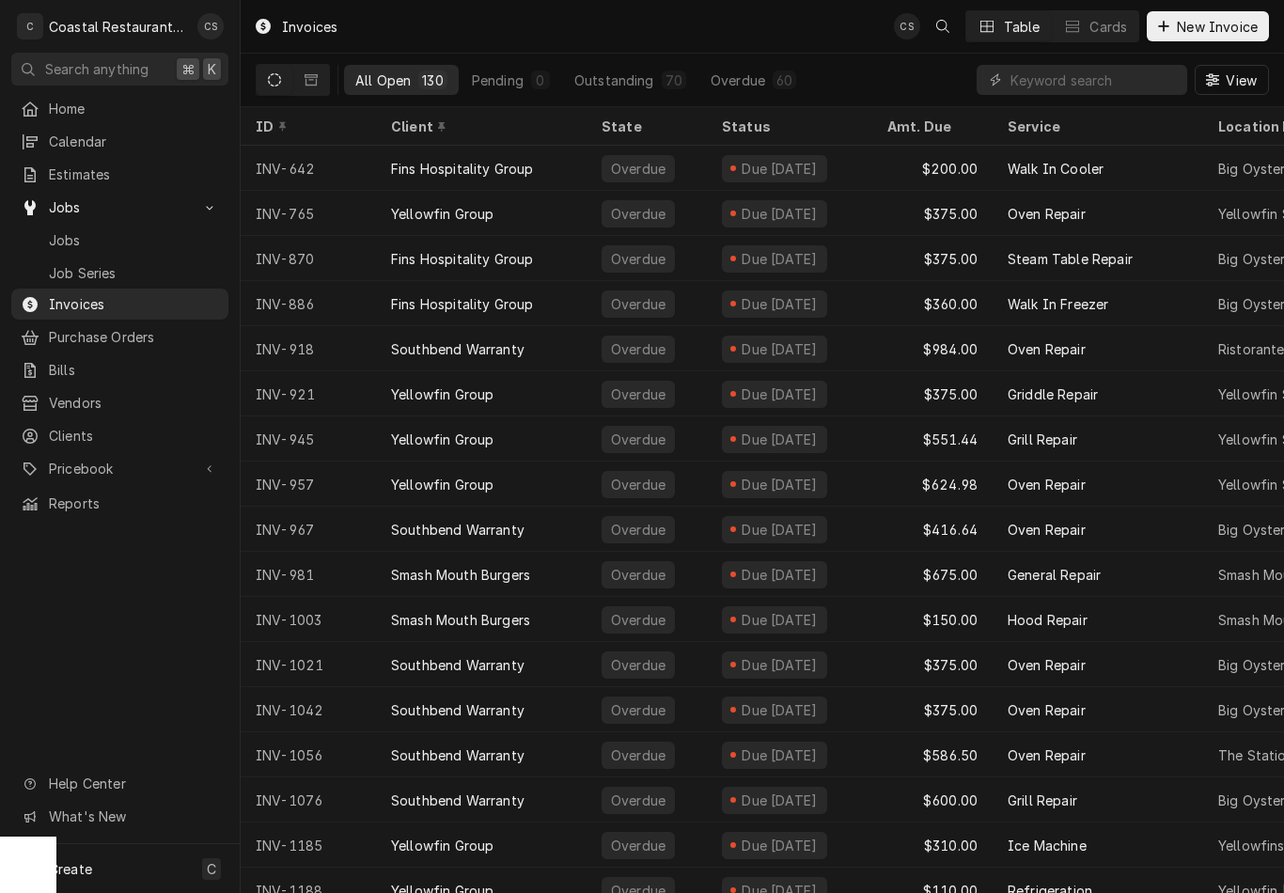
click at [130, 235] on span "Jobs" at bounding box center [134, 240] width 170 height 20
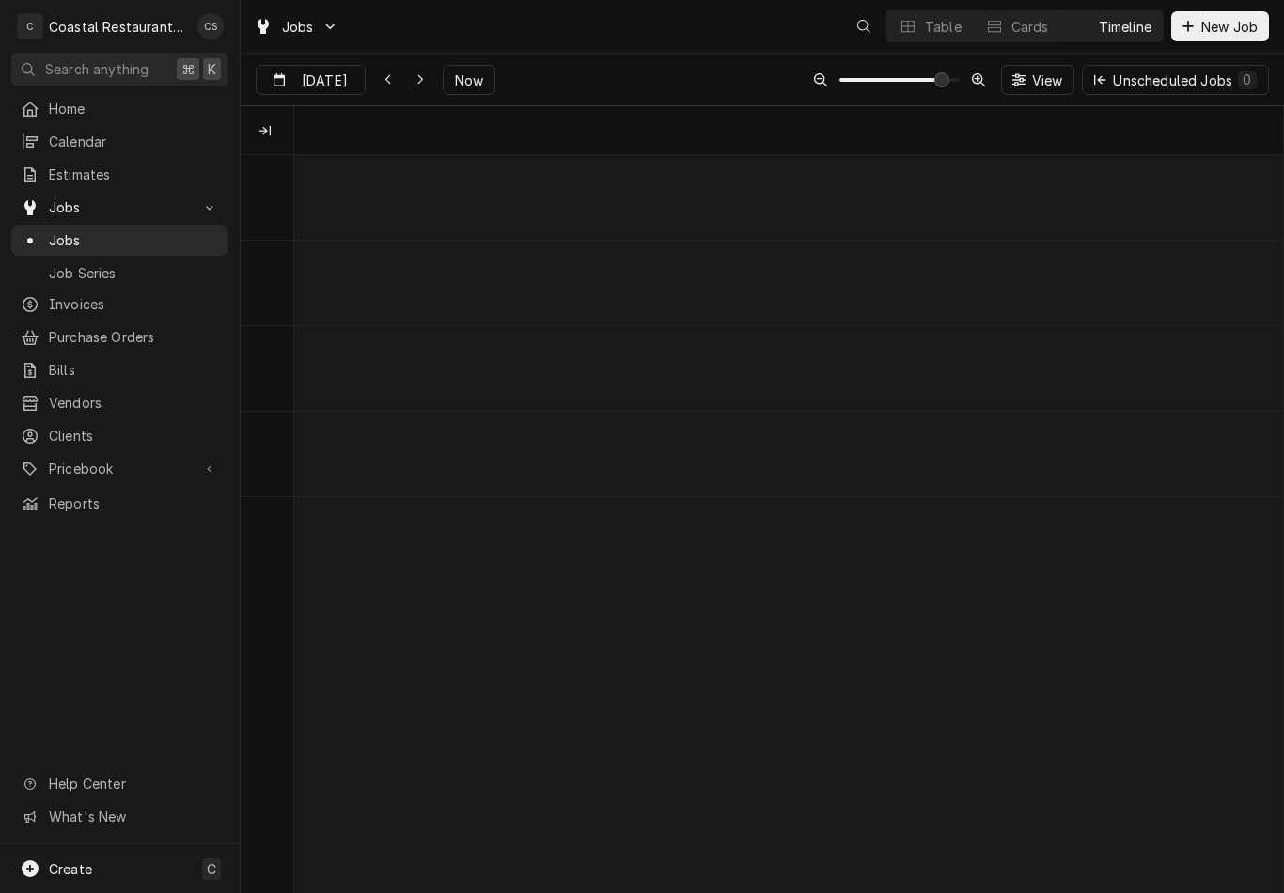
scroll to position [0, 19620]
click at [416, 83] on icon "Dynamic Content Wrapper" at bounding box center [420, 79] width 8 height 13
type input "[DATE]"
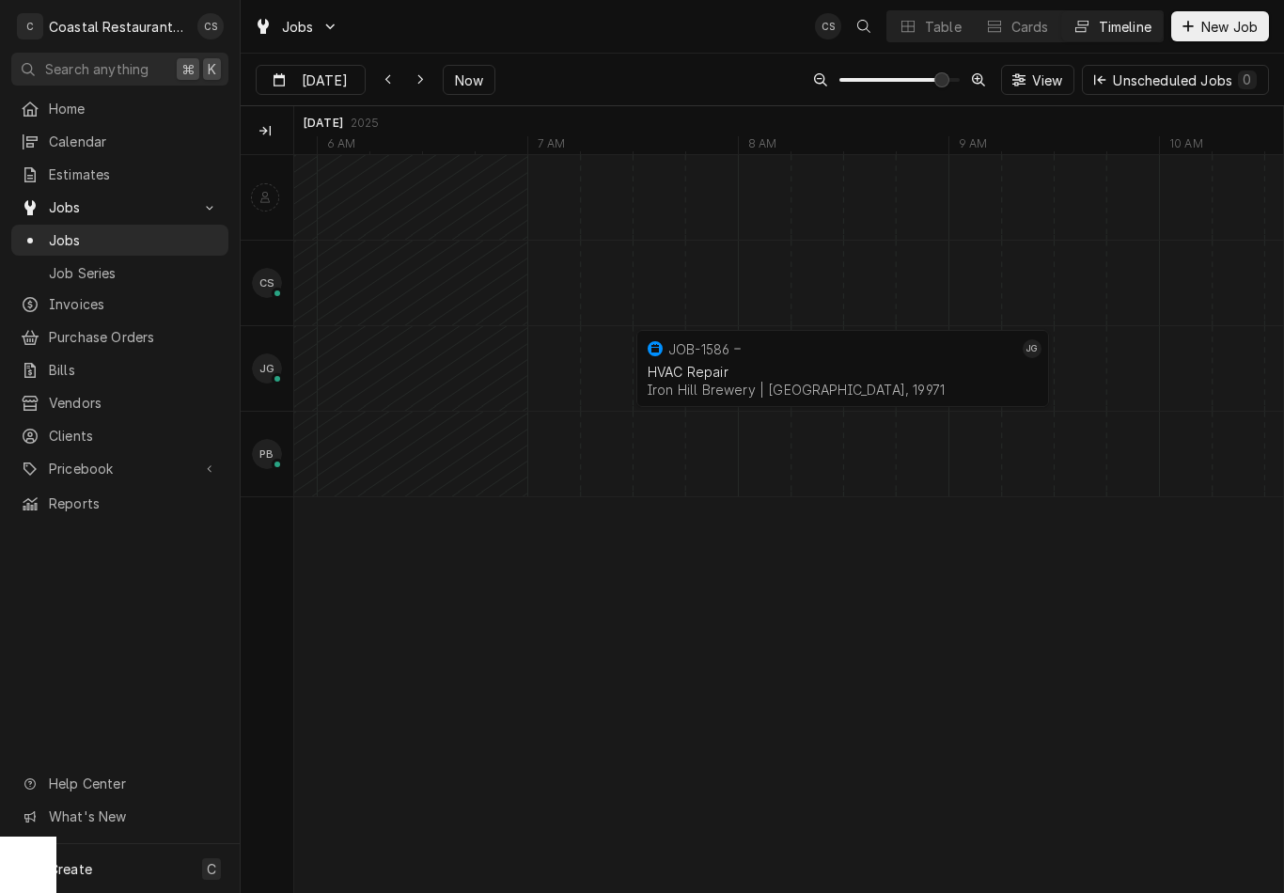
scroll to position [0, 0]
click at [936, 17] on div "Table" at bounding box center [943, 27] width 37 height 20
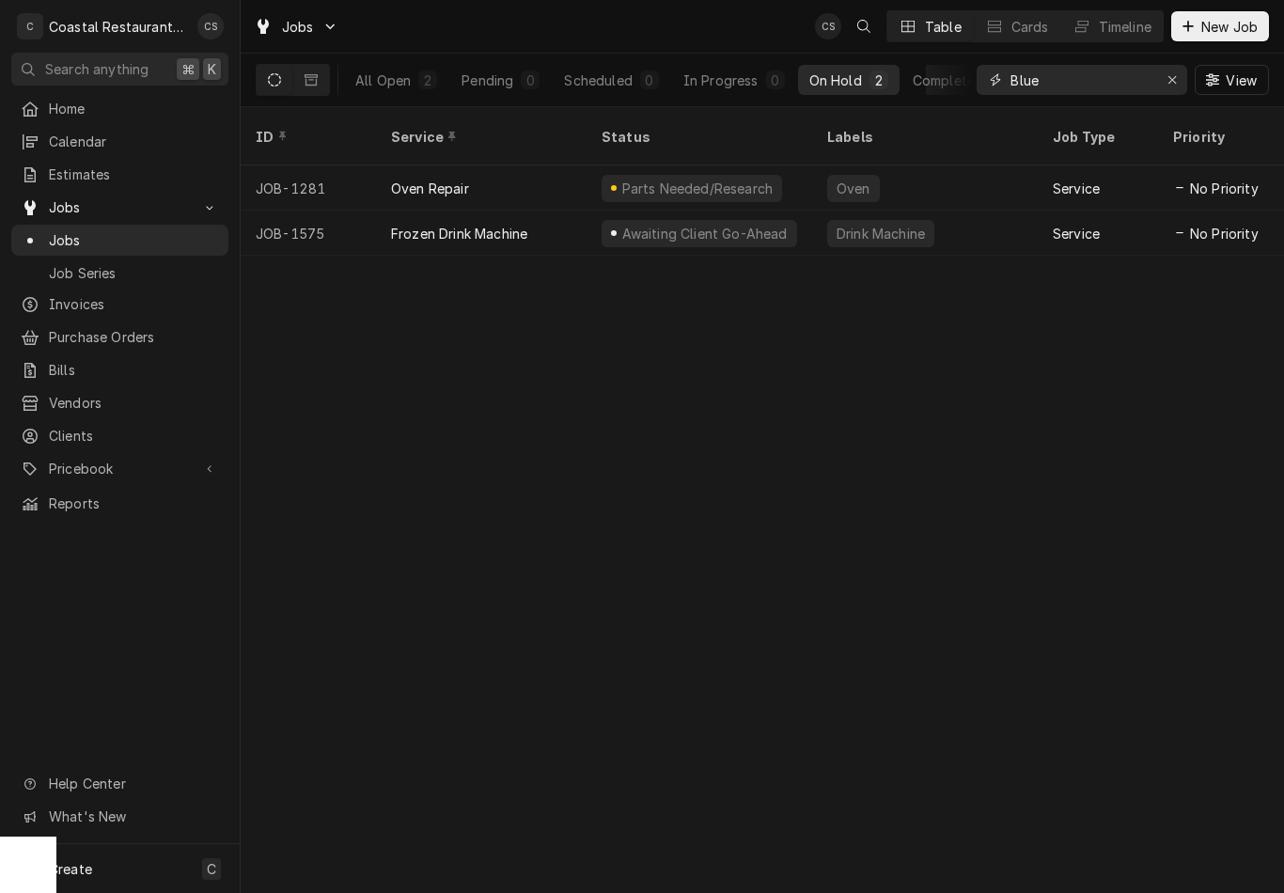
click at [1080, 77] on input "Blue" at bounding box center [1080, 80] width 141 height 30
type input "B"
type input "Gro"
click at [373, 70] on button "All Open 4" at bounding box center [396, 80] width 104 height 30
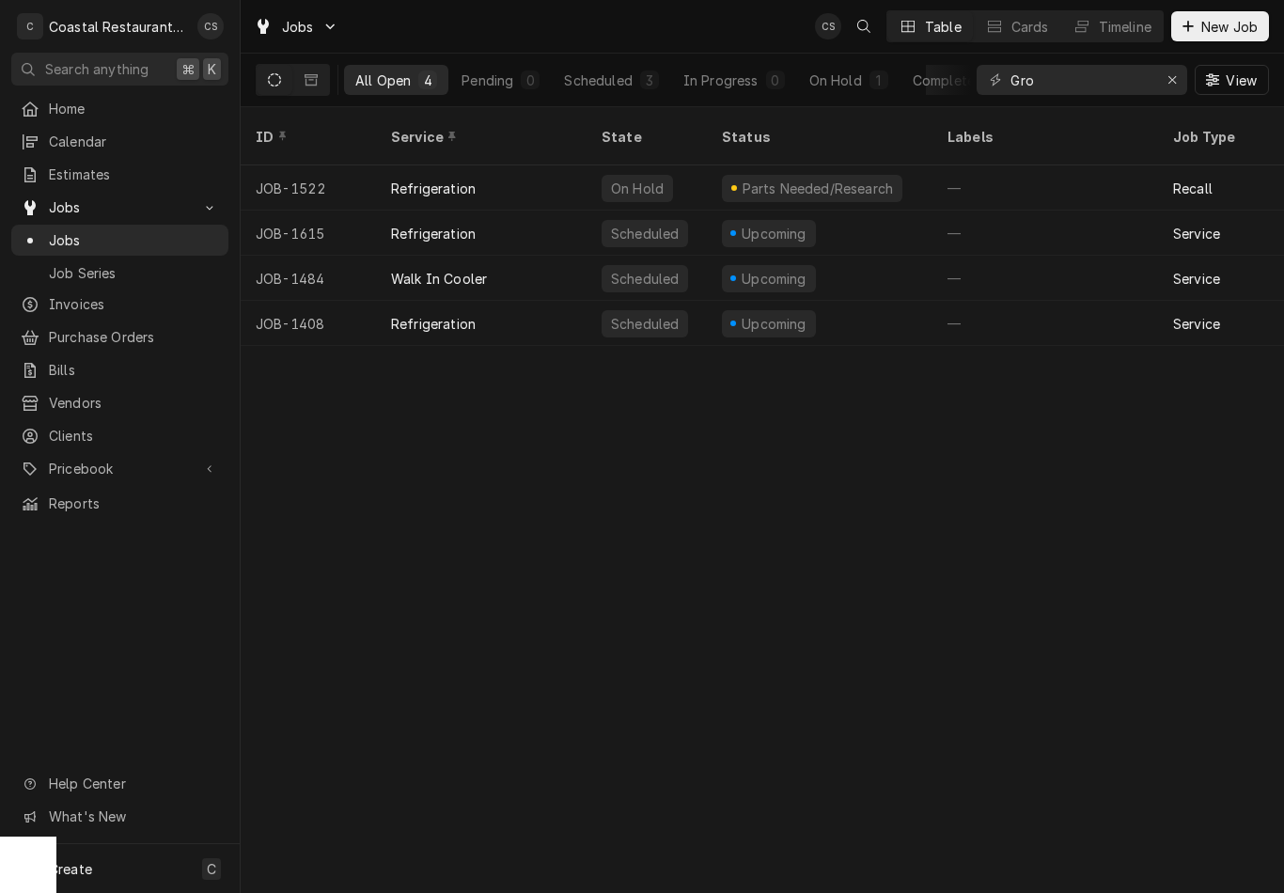
click at [789, 220] on div "Upcoming" at bounding box center [769, 233] width 94 height 27
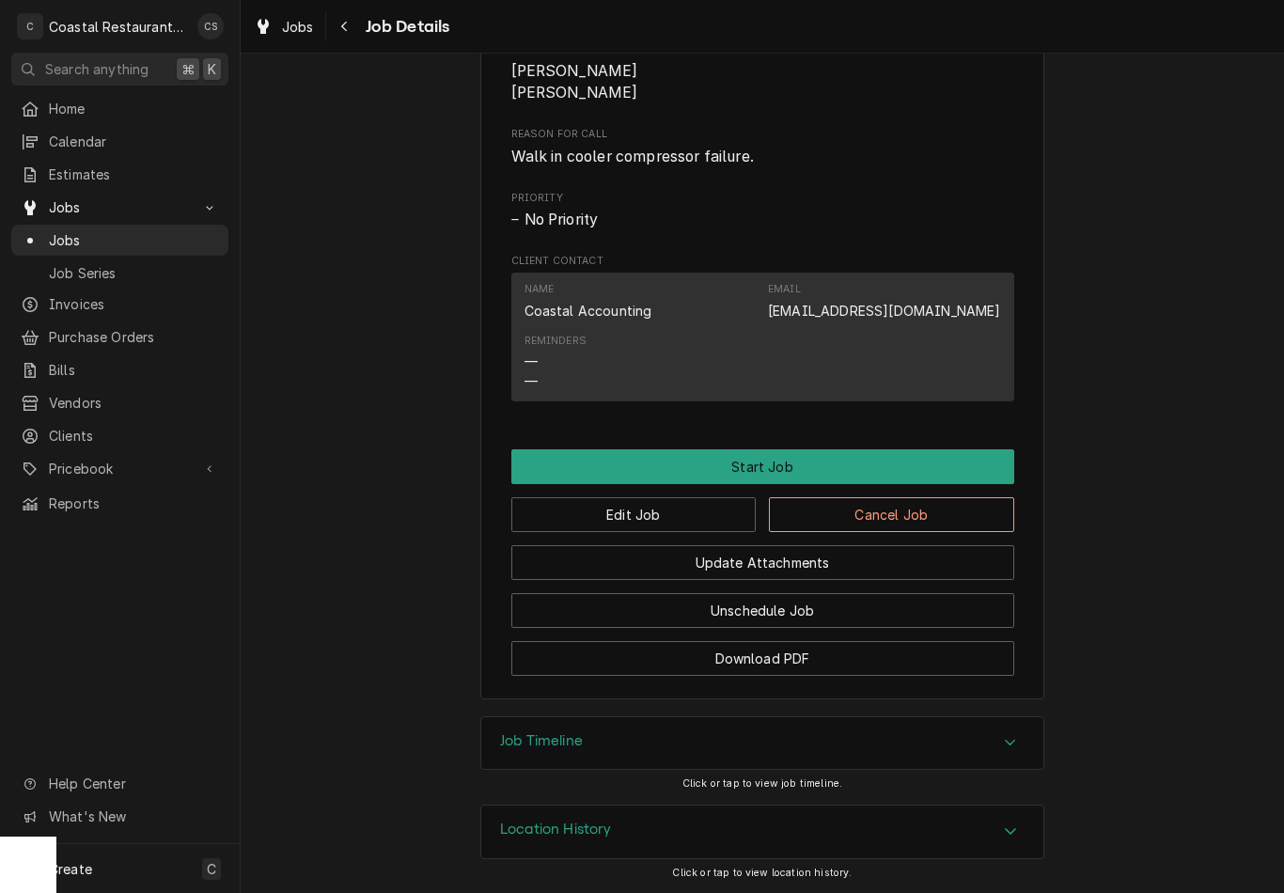
scroll to position [916, 0]
click at [667, 514] on button "Edit Job" at bounding box center [633, 514] width 245 height 35
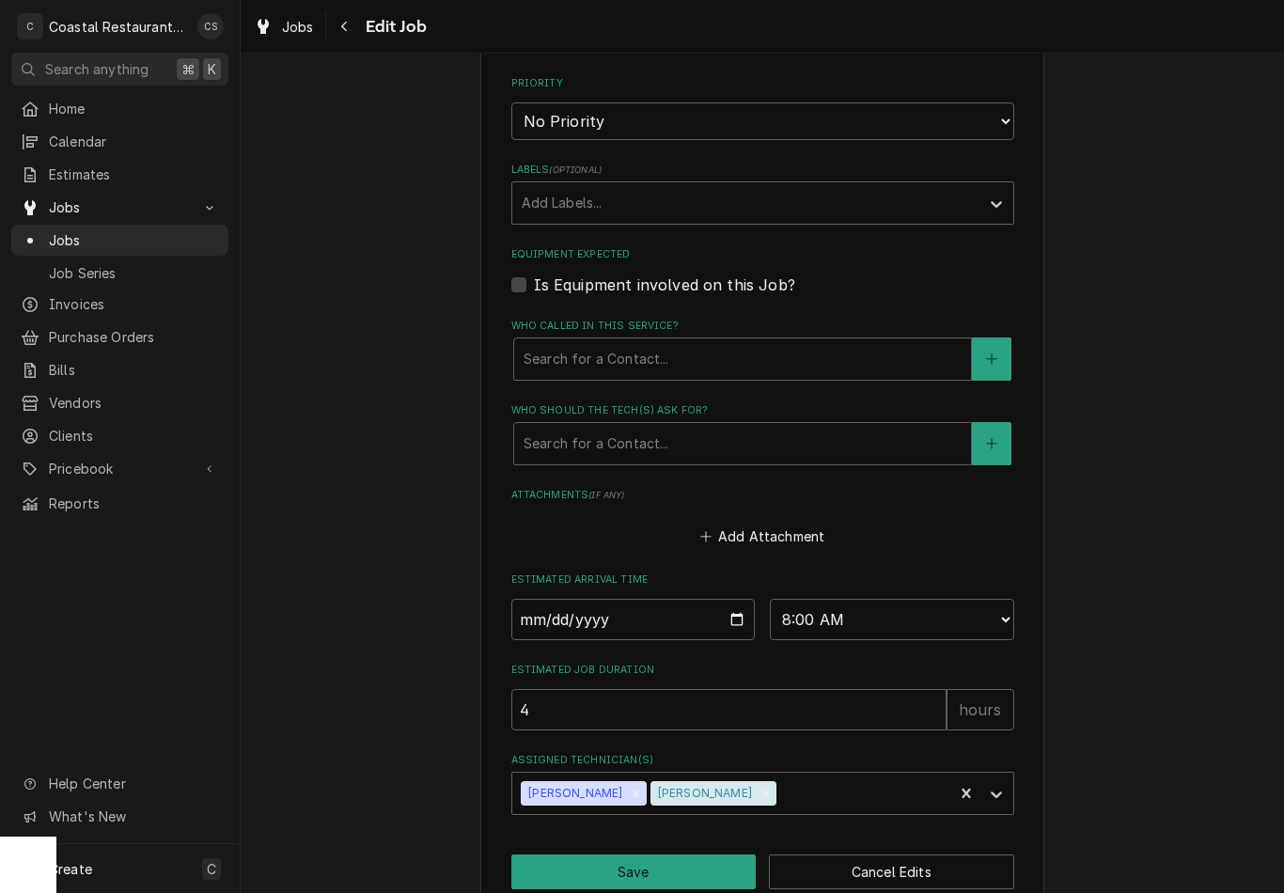
scroll to position [865, 0]
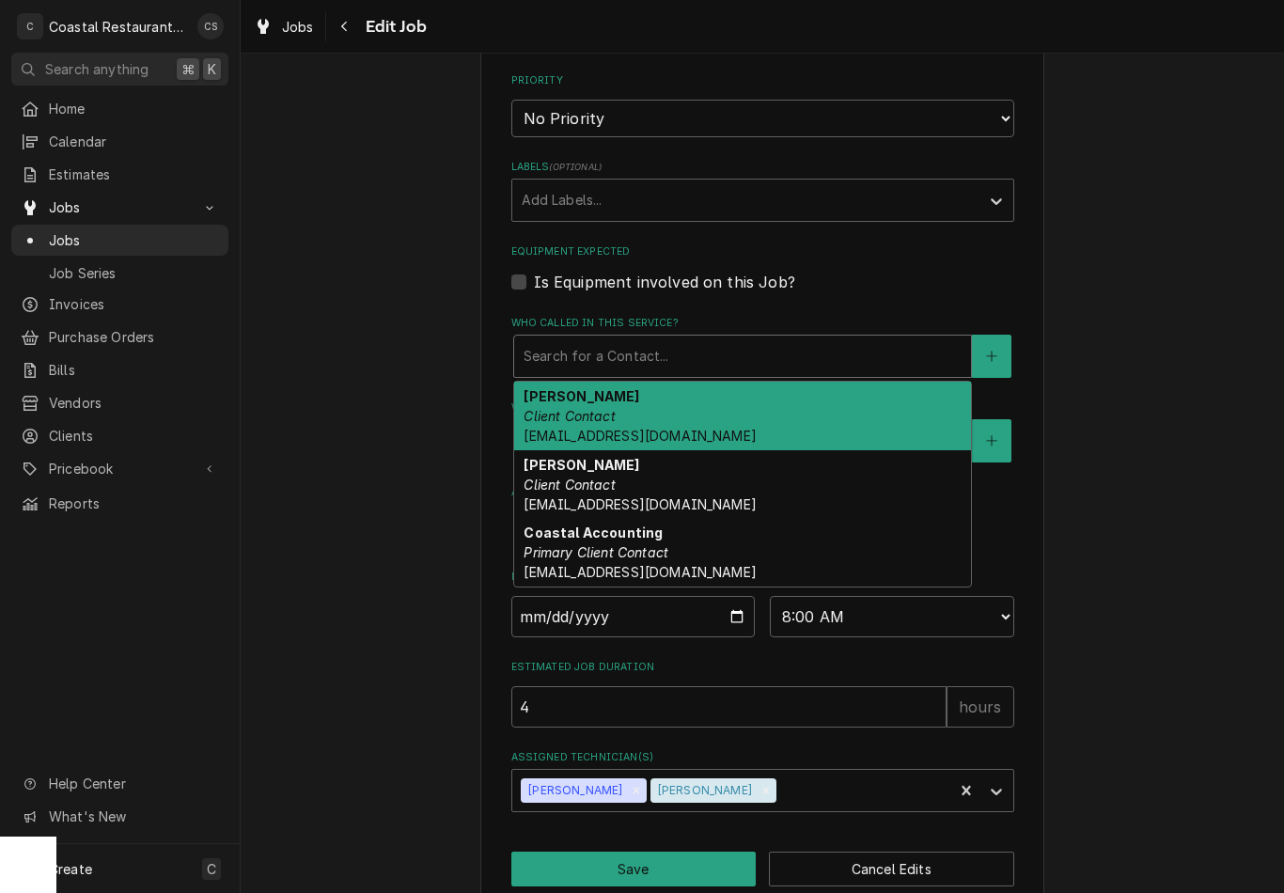
click at [683, 386] on div "Brandon Morrow Client Contact bhmorrow@grottopizza.com" at bounding box center [742, 416] width 457 height 69
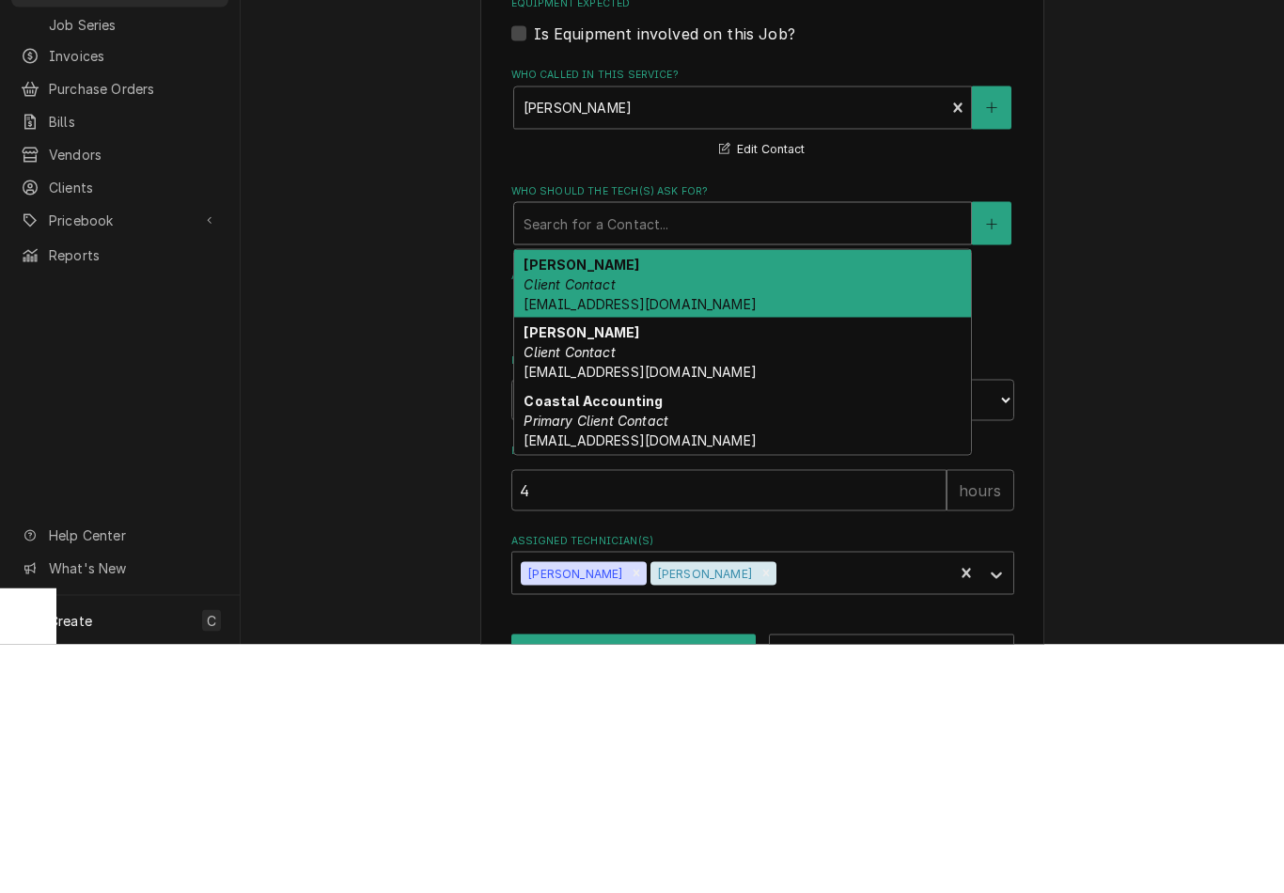
click at [705, 498] on div "Brandon Morrow Client Contact bhmorrow@grottopizza.com" at bounding box center [742, 532] width 457 height 69
type textarea "x"
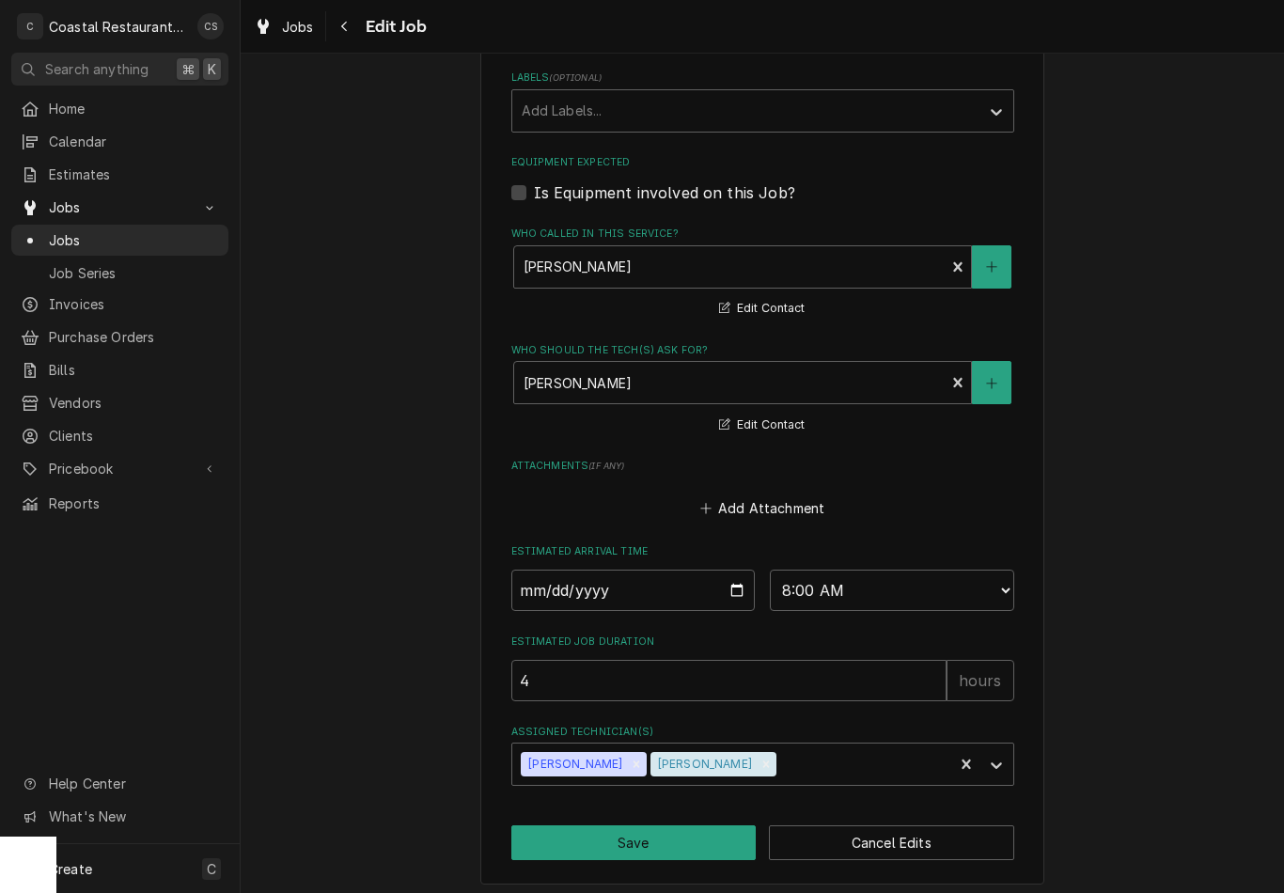
scroll to position [953, 0]
click at [709, 571] on input "2025-09-08" at bounding box center [633, 591] width 244 height 41
type input "2025-09-05"
type textarea "x"
click at [838, 576] on select "AM / PM 6:00 AM 6:15 AM 6:30 AM 6:45 AM 7:00 AM 7:15 AM 7:30 AM 7:45 AM 8:00 AM…" at bounding box center [892, 591] width 244 height 41
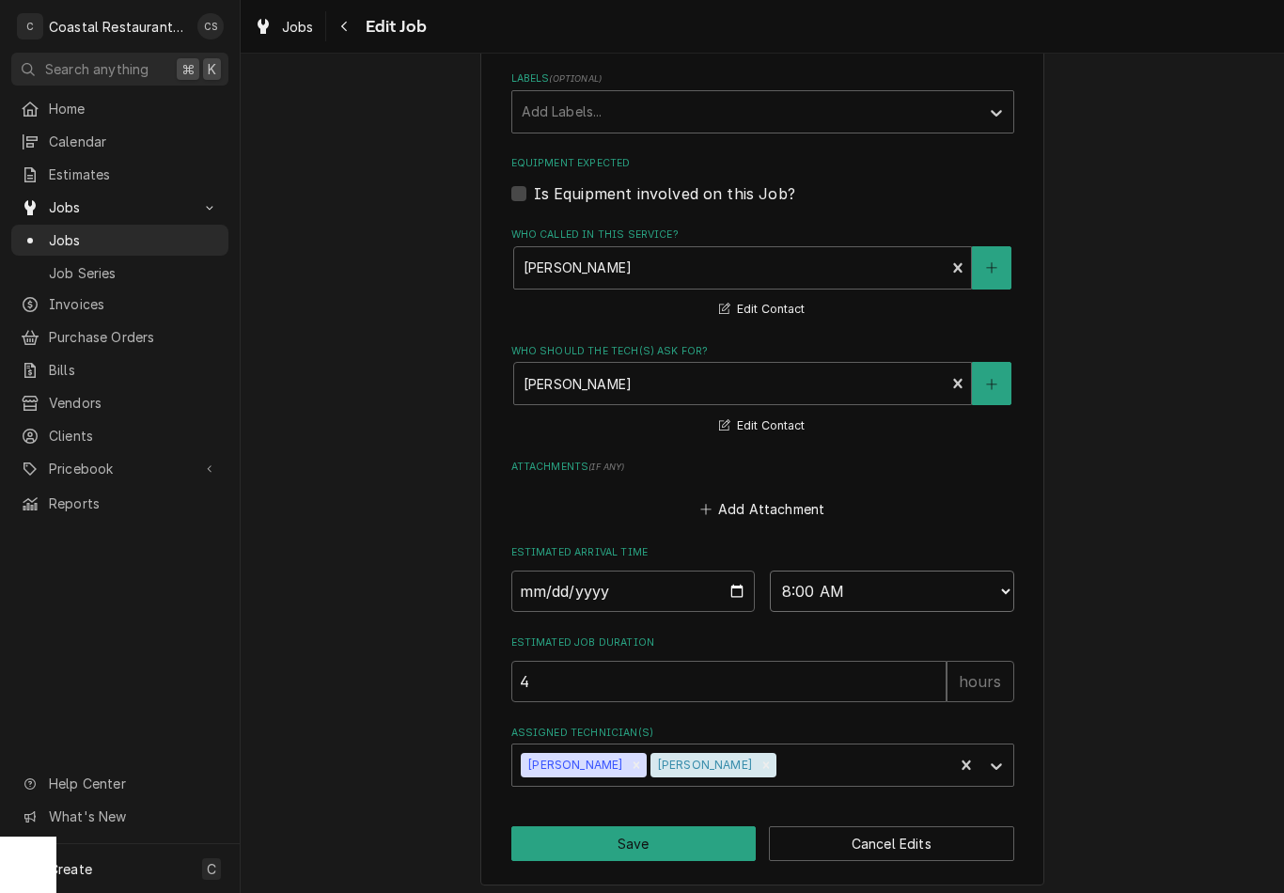
select select "07:45:00"
click at [666, 840] on button "Save" at bounding box center [633, 843] width 245 height 35
type textarea "x"
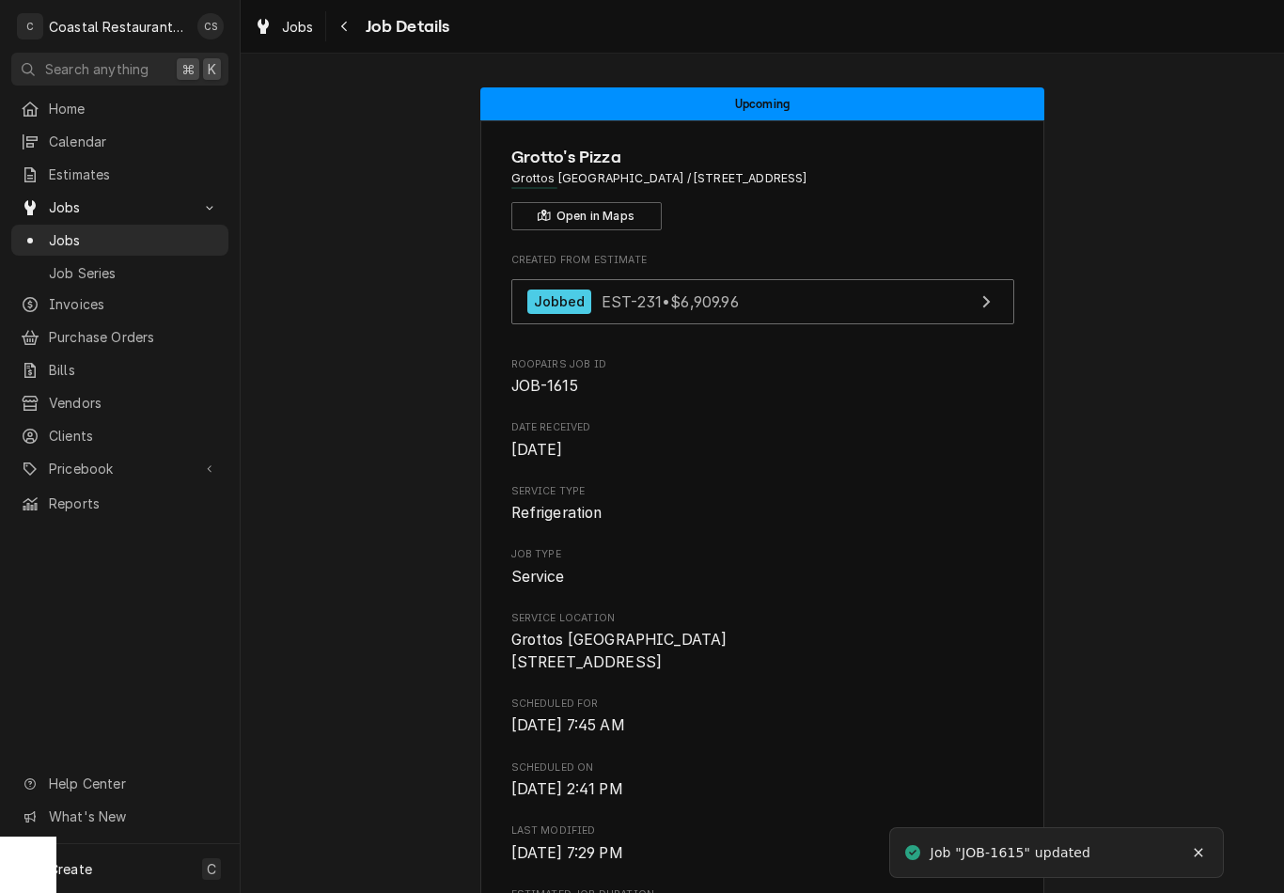
click at [353, 25] on div "Navigate back" at bounding box center [345, 26] width 19 height 19
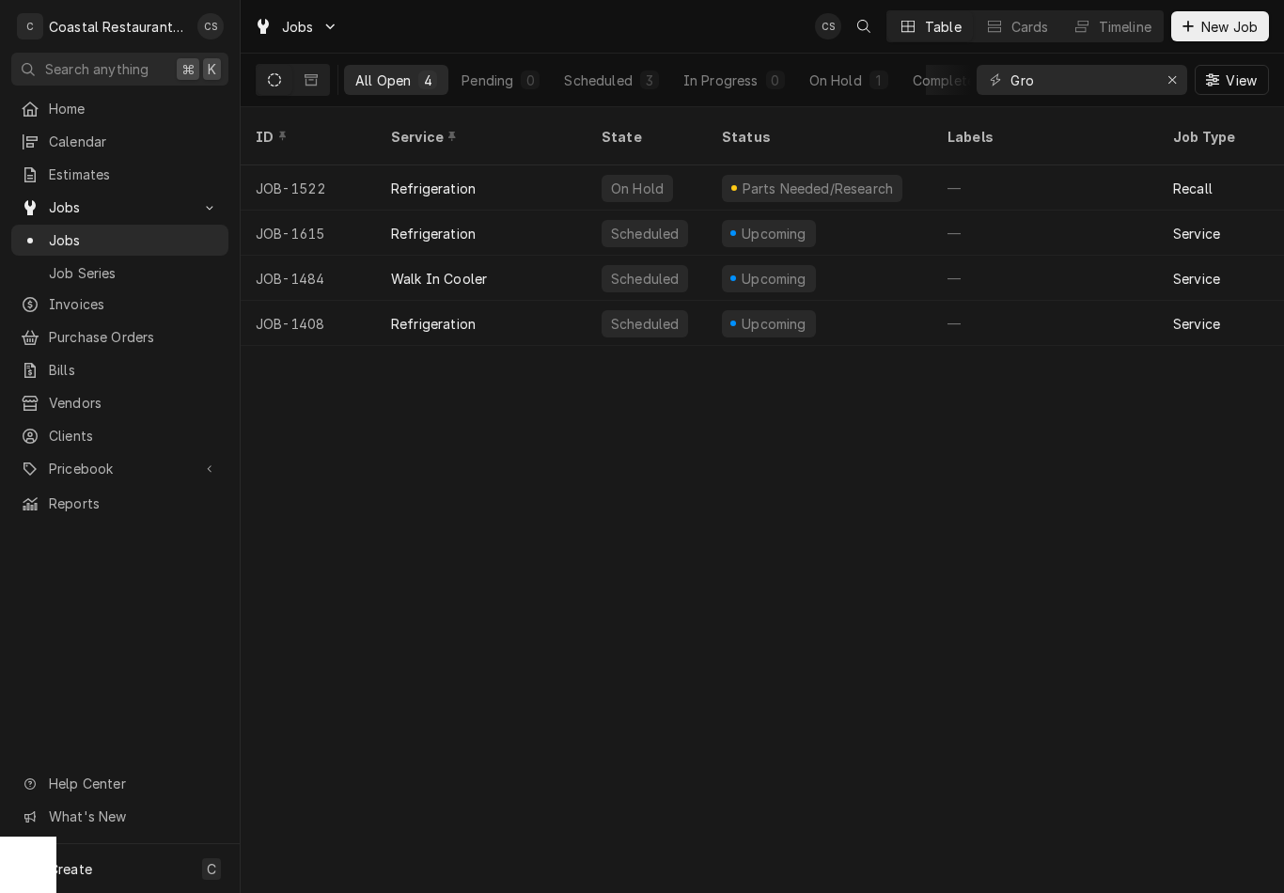
click at [1104, 27] on div "Timeline" at bounding box center [1125, 27] width 53 height 20
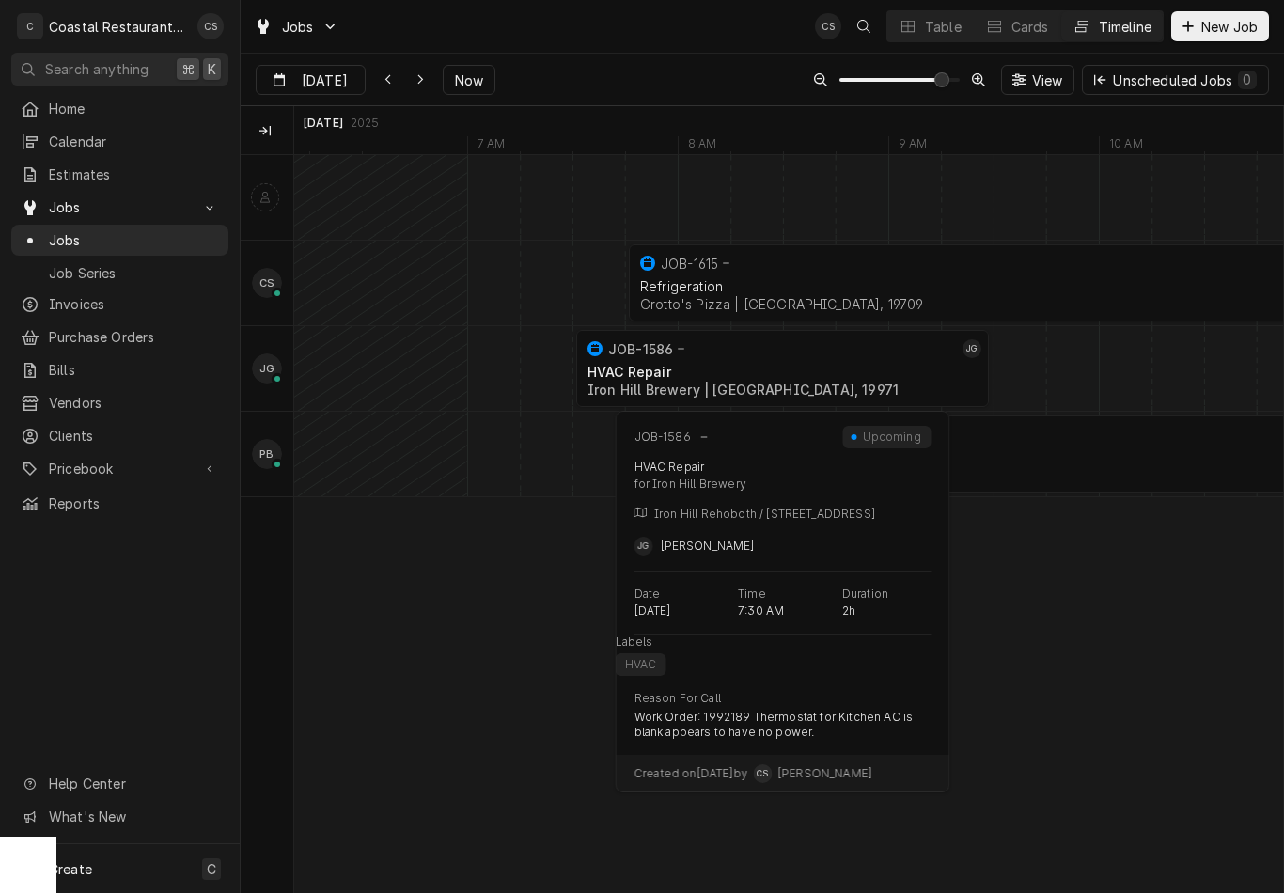
click at [763, 367] on div "HVAC Repair" at bounding box center [782, 372] width 390 height 16
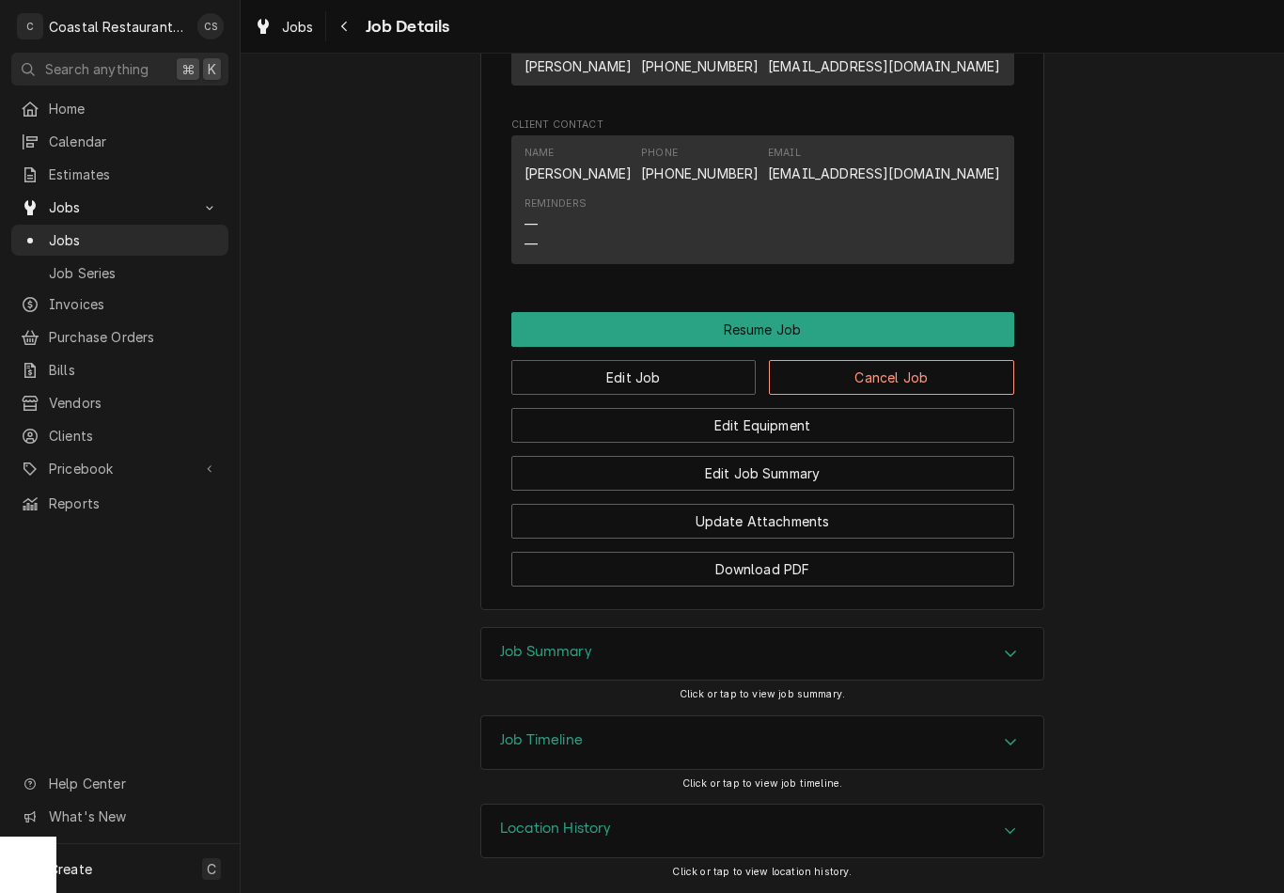
scroll to position [1556, 0]
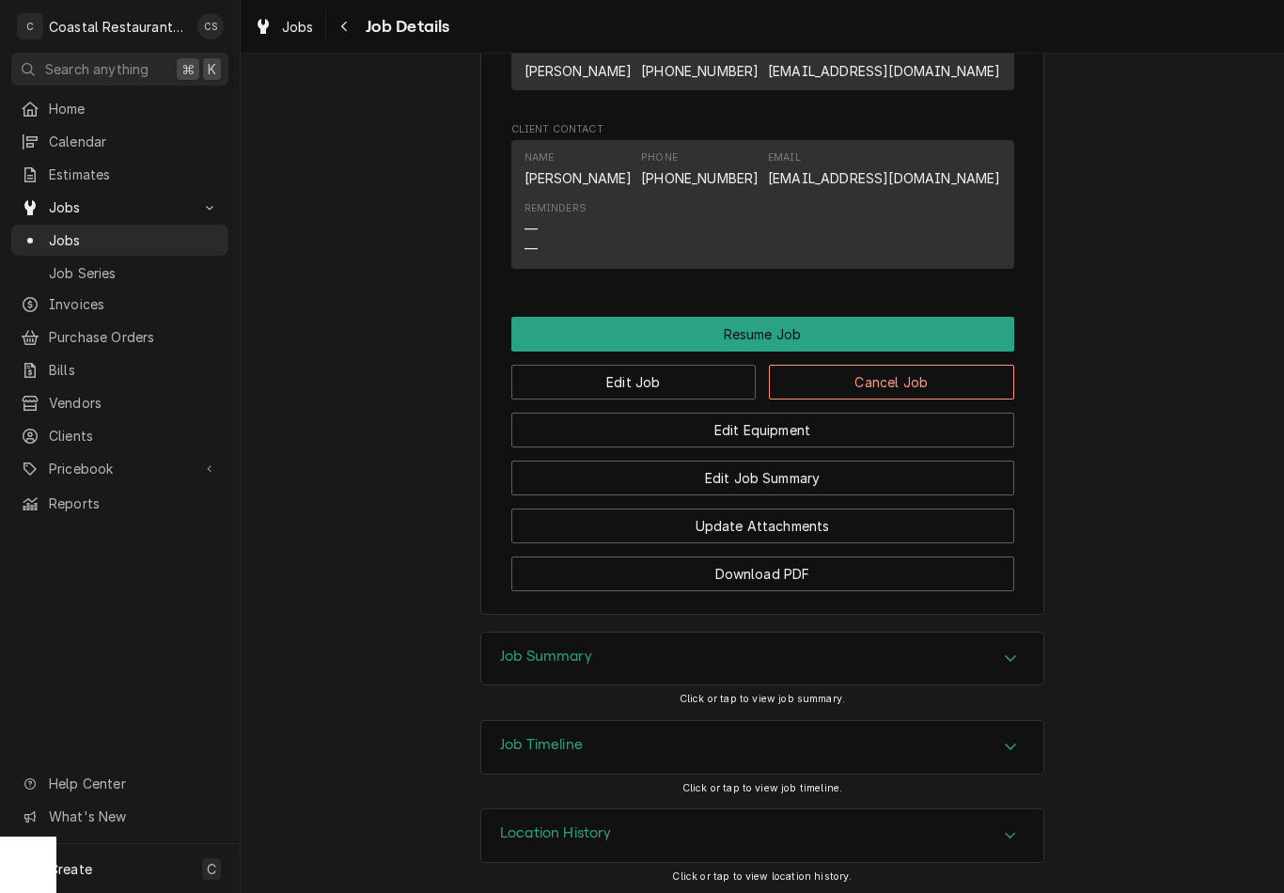
click at [643, 372] on button "Edit Job" at bounding box center [633, 382] width 245 height 35
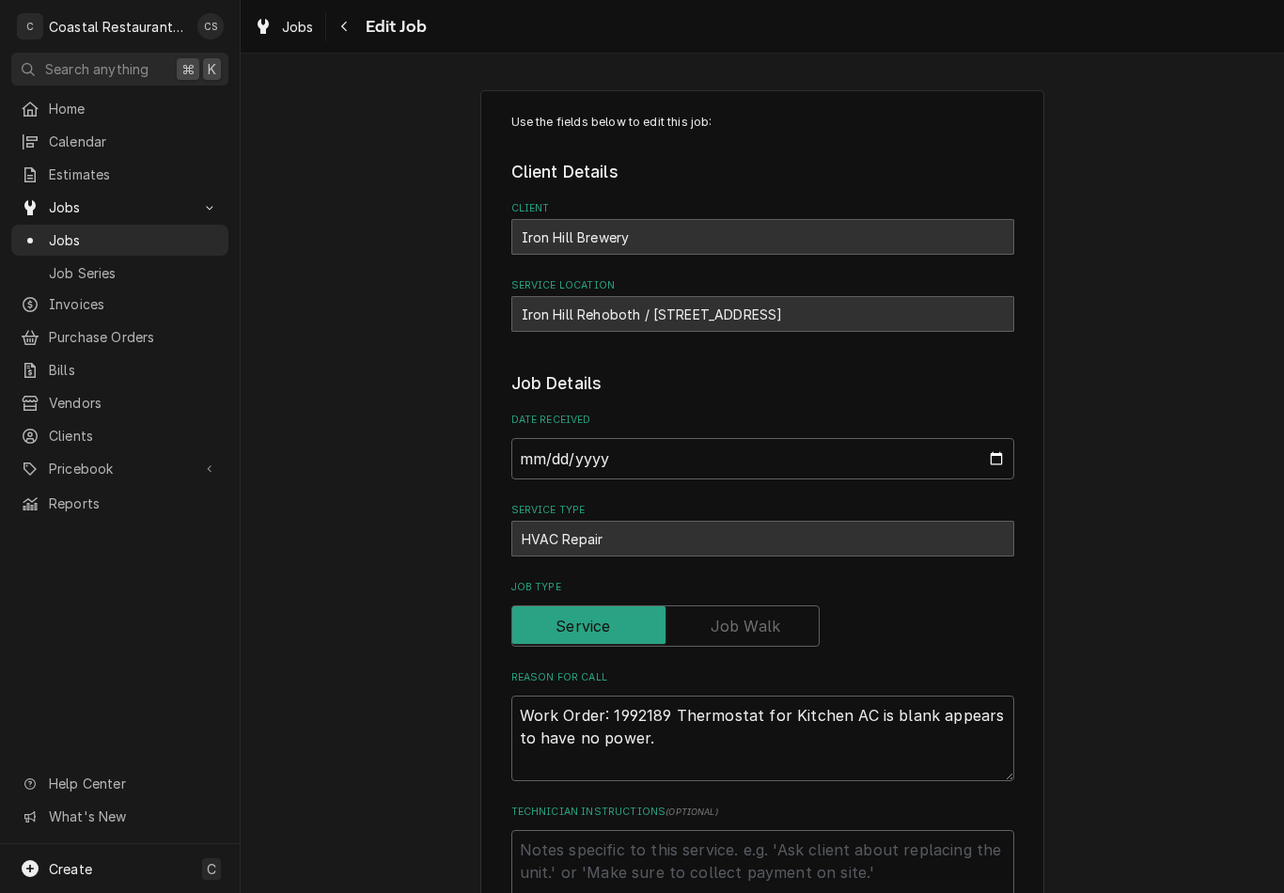
type textarea "x"
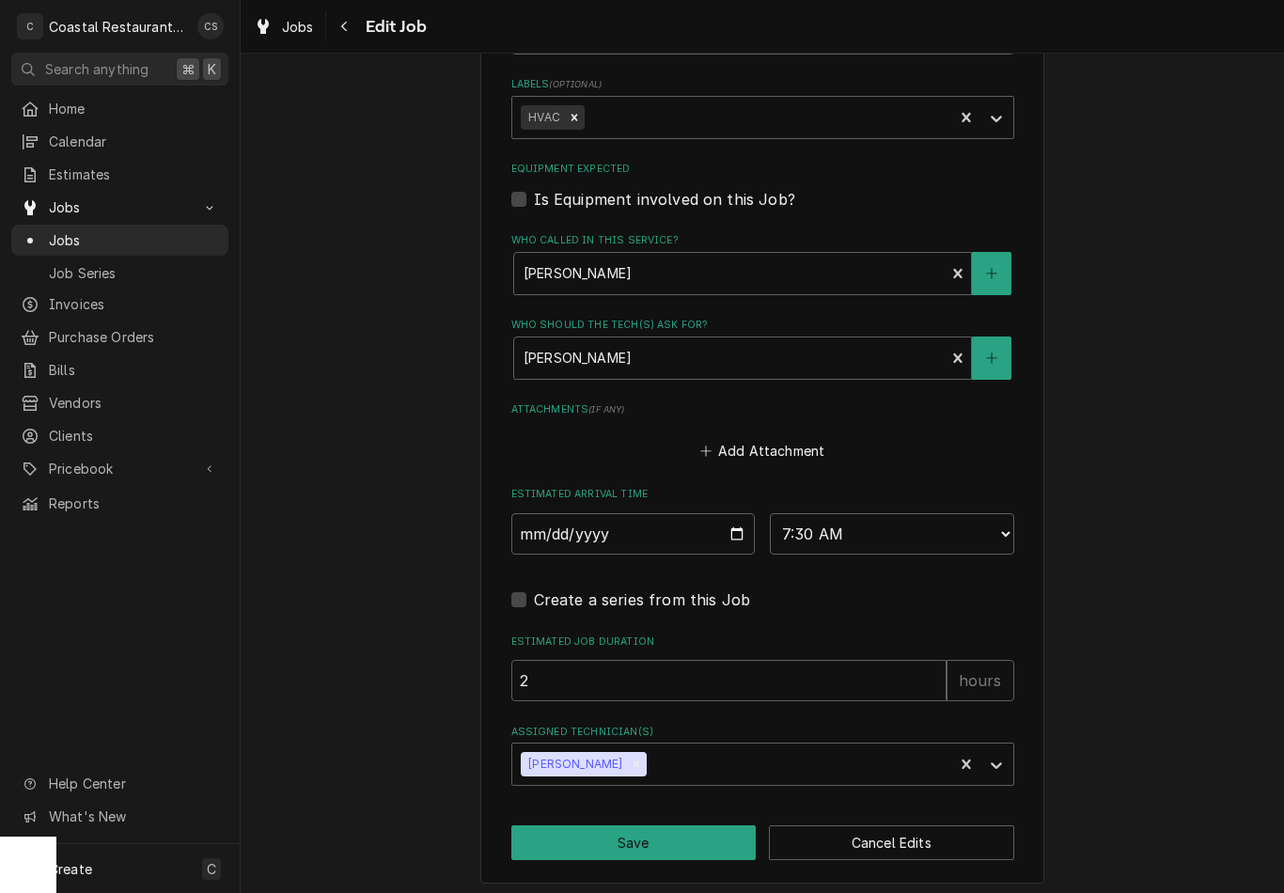
scroll to position [947, 0]
click at [856, 524] on select "AM / PM 6:00 AM 6:15 AM 6:30 AM 6:45 AM 7:00 AM 7:15 AM 7:30 AM 7:45 AM 8:00 AM…" at bounding box center [892, 534] width 244 height 41
select select "08:00:00"
click at [691, 831] on button "Save" at bounding box center [633, 843] width 245 height 35
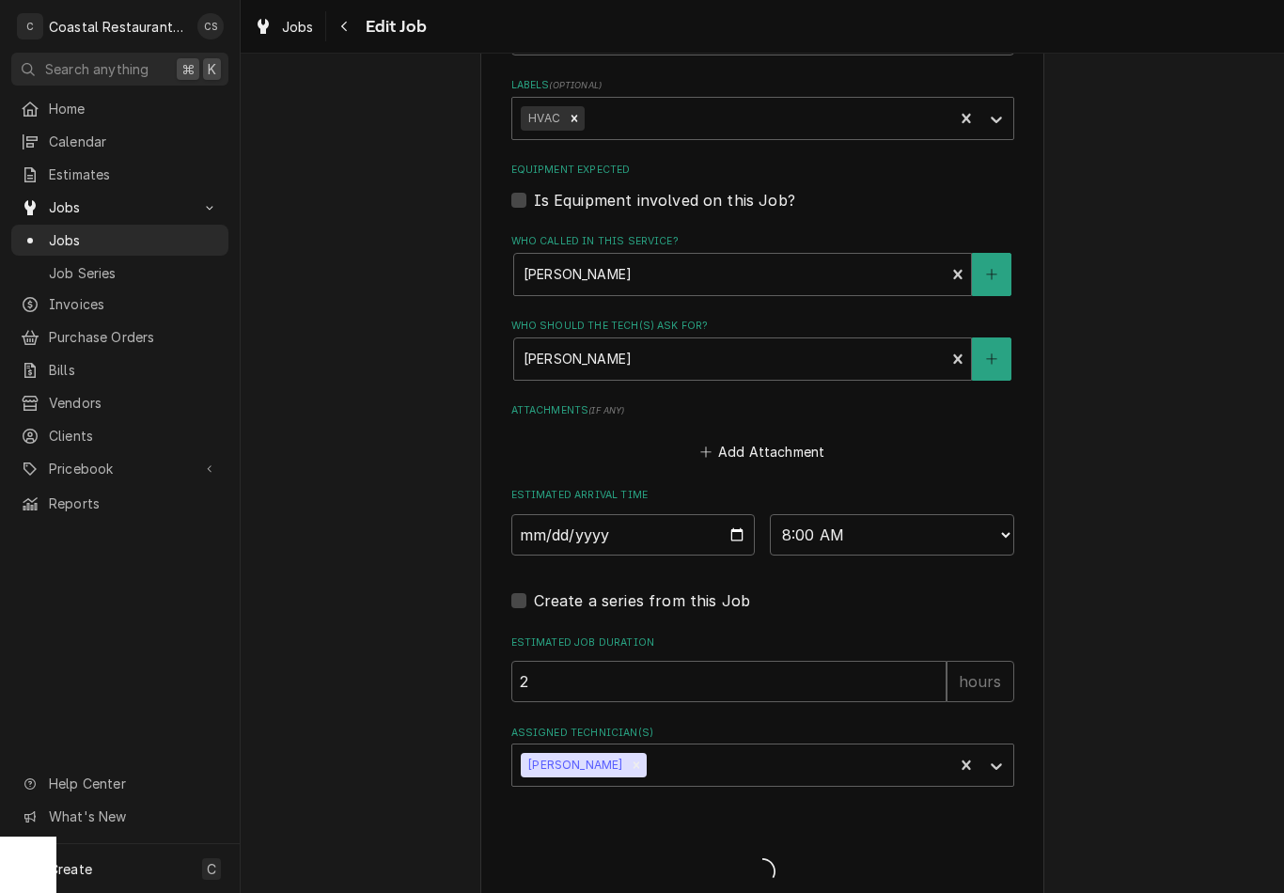
type textarea "x"
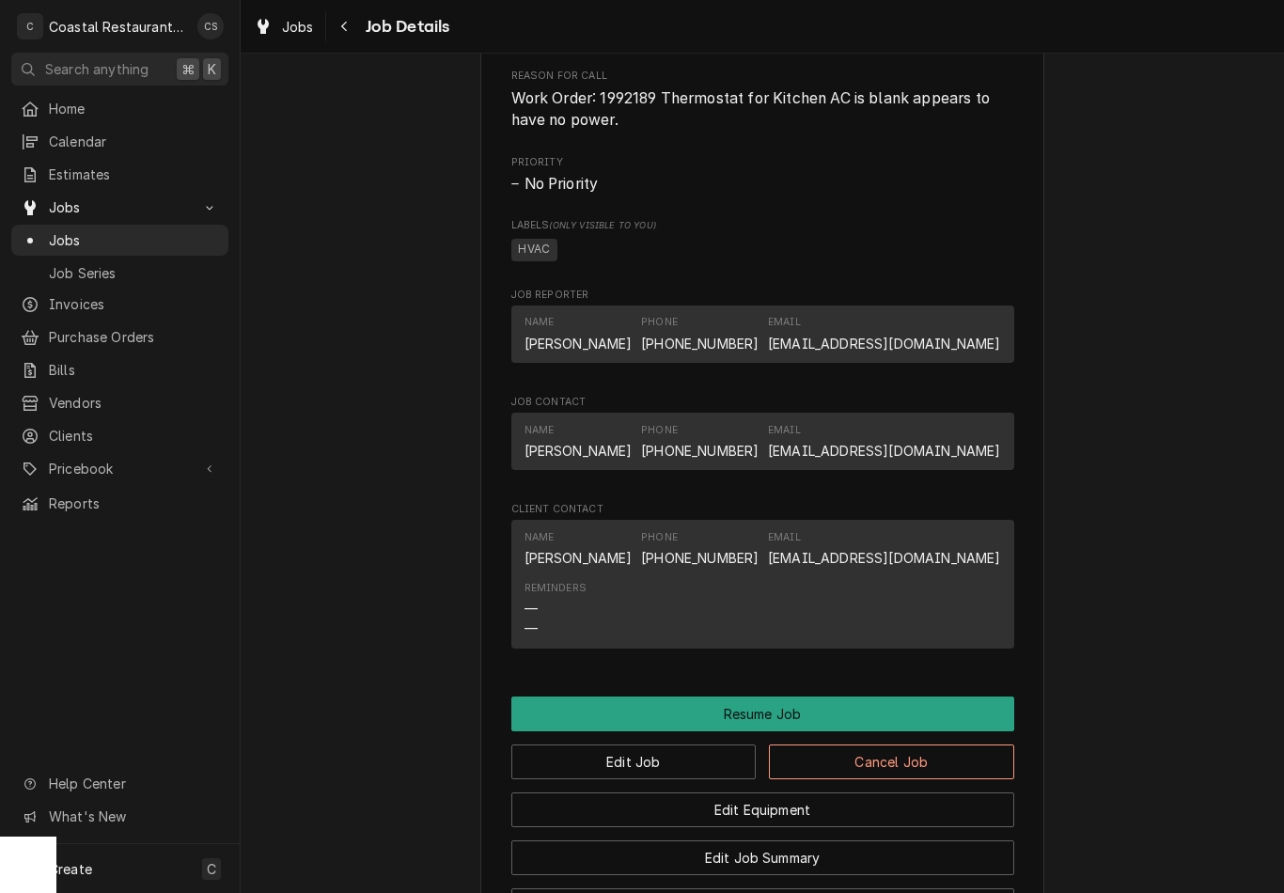
scroll to position [1228, 0]
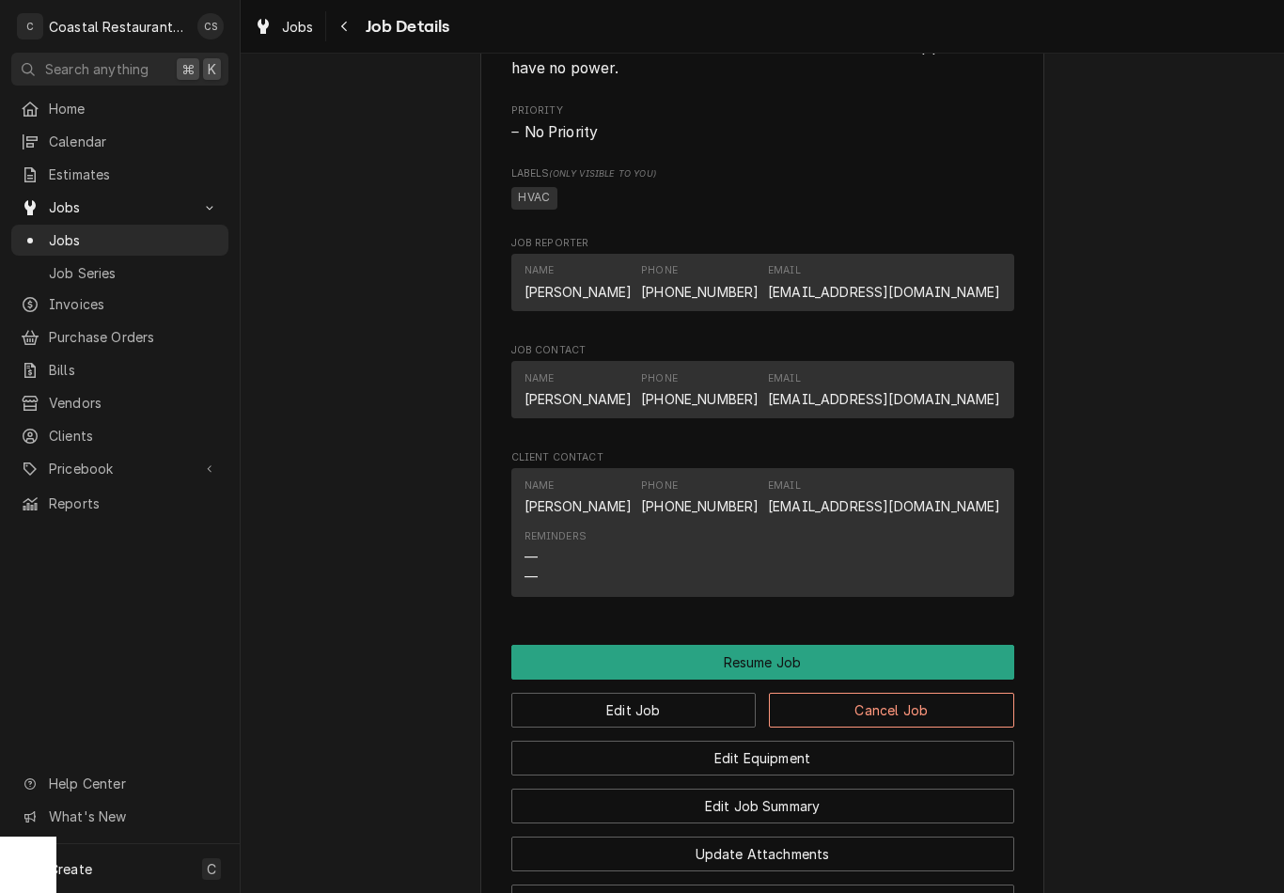
click at [358, 30] on button "Navigate back" at bounding box center [345, 26] width 30 height 30
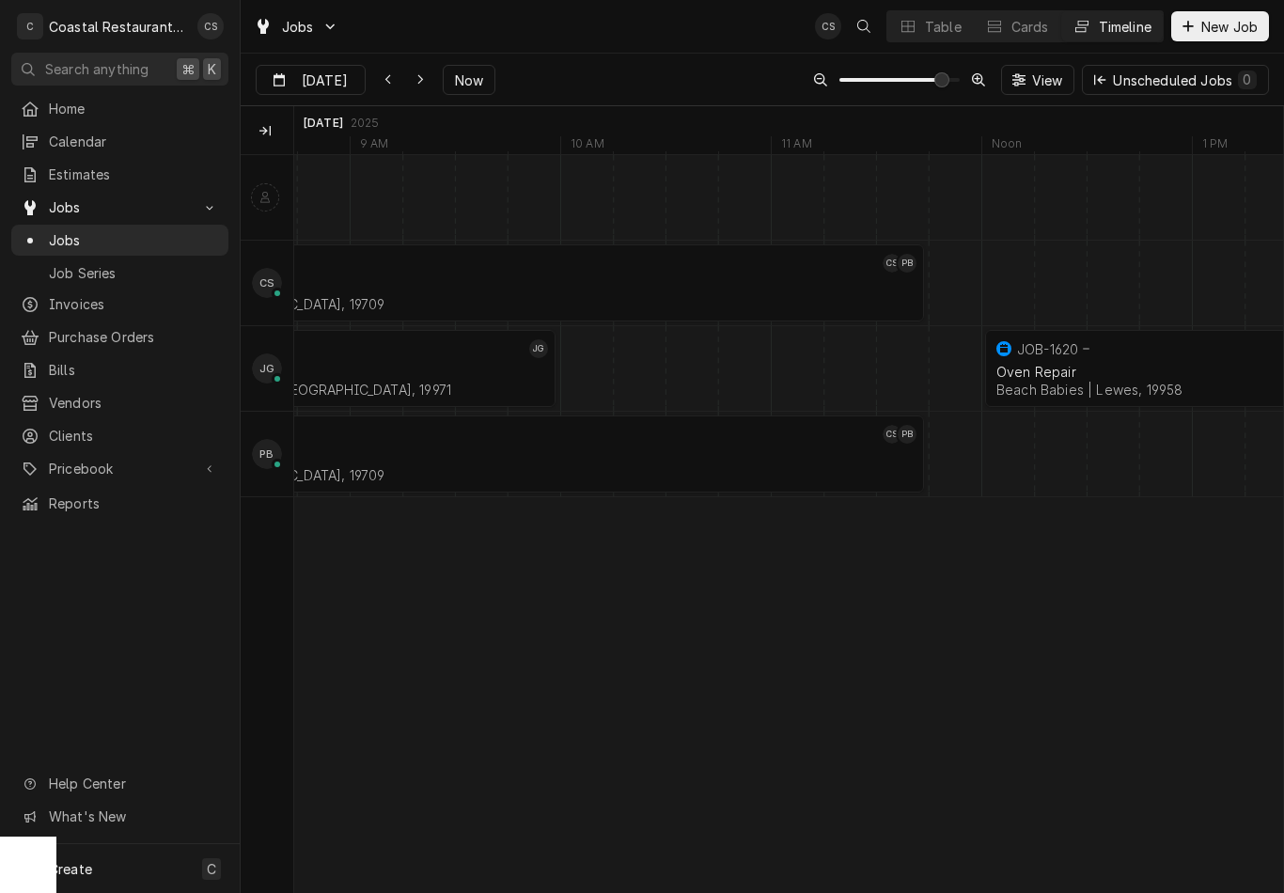
scroll to position [0, 20158]
